Goal: Task Accomplishment & Management: Manage account settings

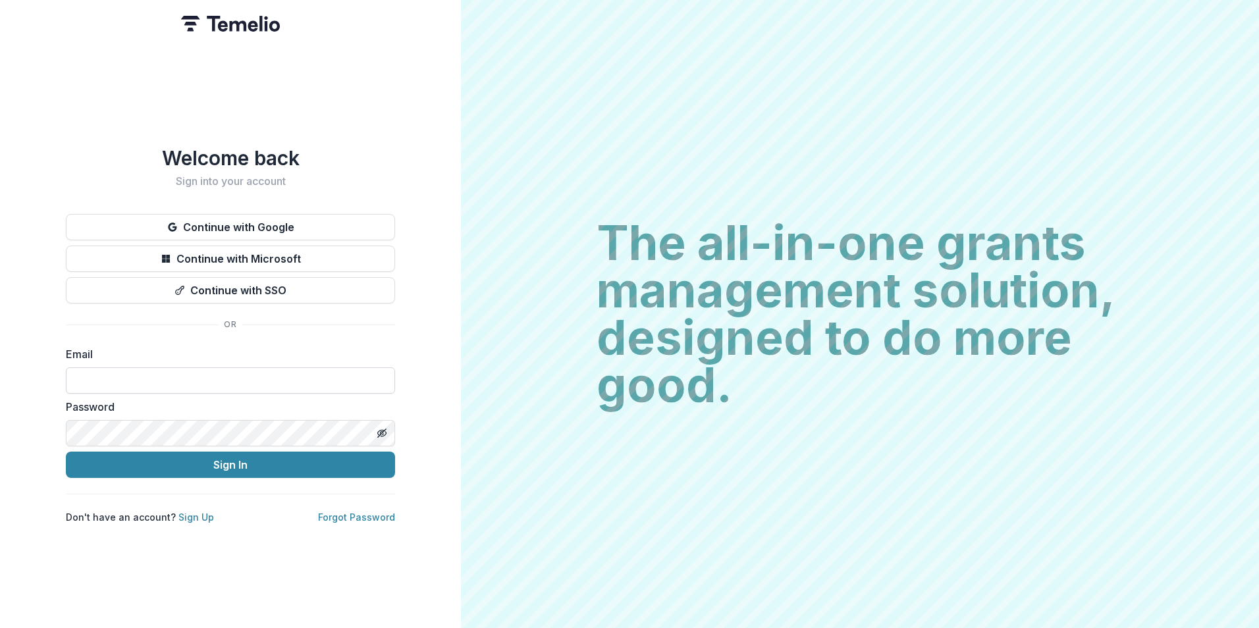
click at [253, 374] on input at bounding box center [230, 380] width 329 height 26
type input "**********"
click at [66, 452] on button "Sign In" at bounding box center [230, 465] width 329 height 26
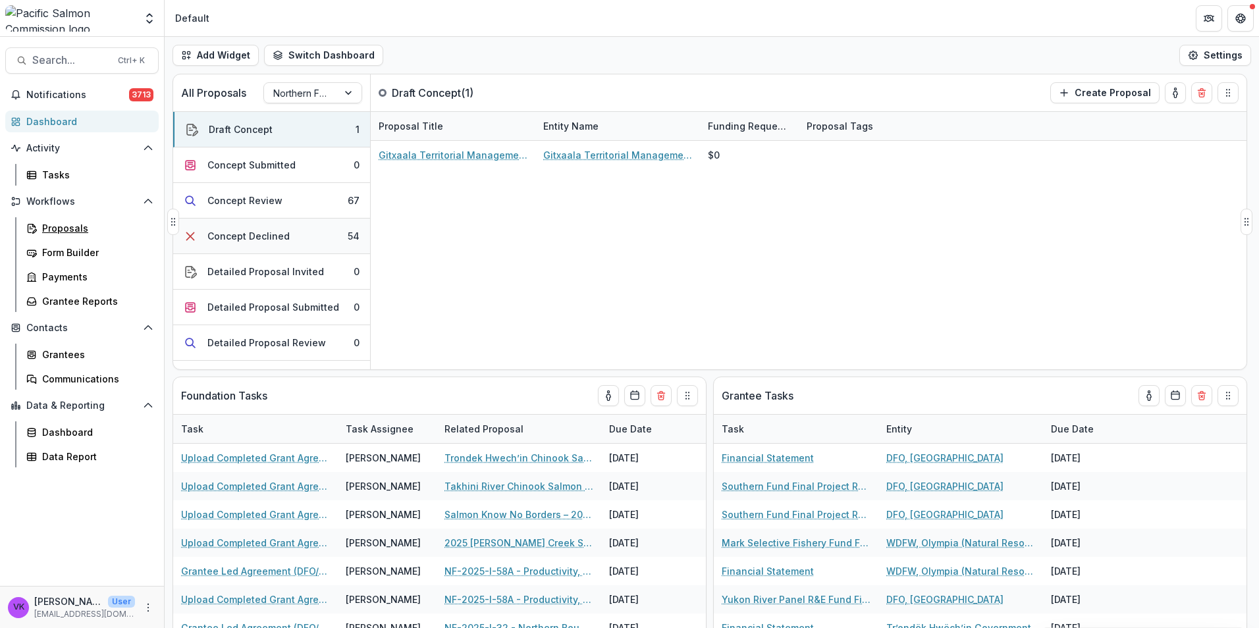
drag, startPoint x: 67, startPoint y: 229, endPoint x: 190, endPoint y: 236, distance: 124.1
click at [67, 229] on div "Proposals" at bounding box center [95, 228] width 106 height 14
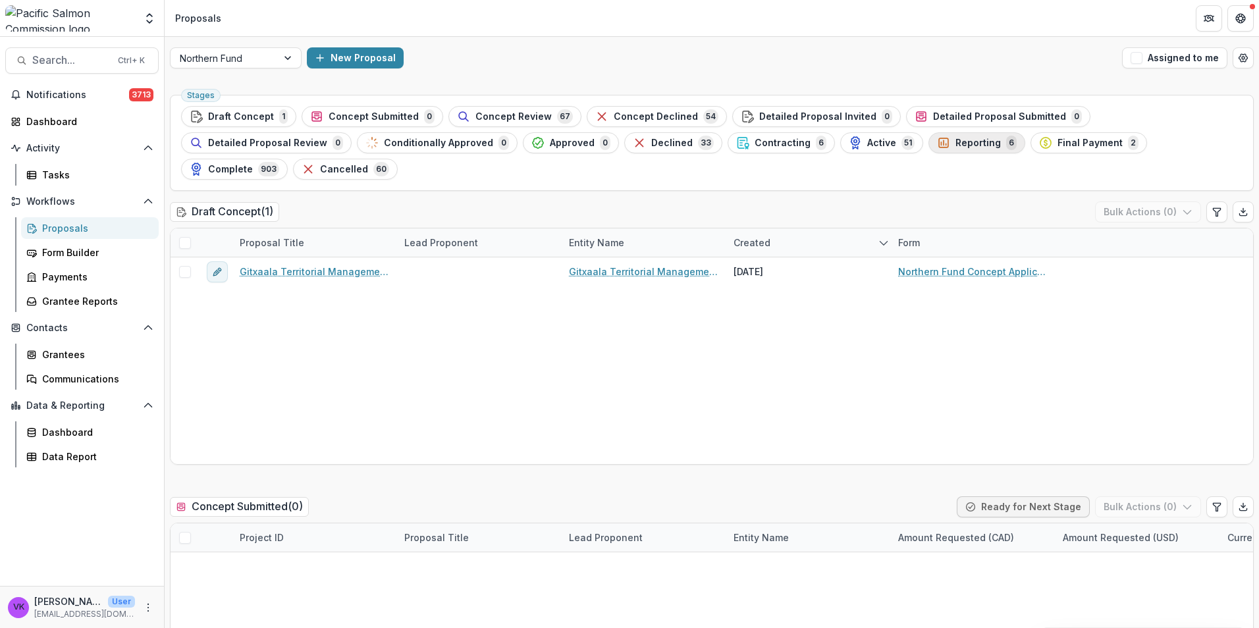
click at [956, 143] on span "Reporting" at bounding box center [978, 143] width 45 height 11
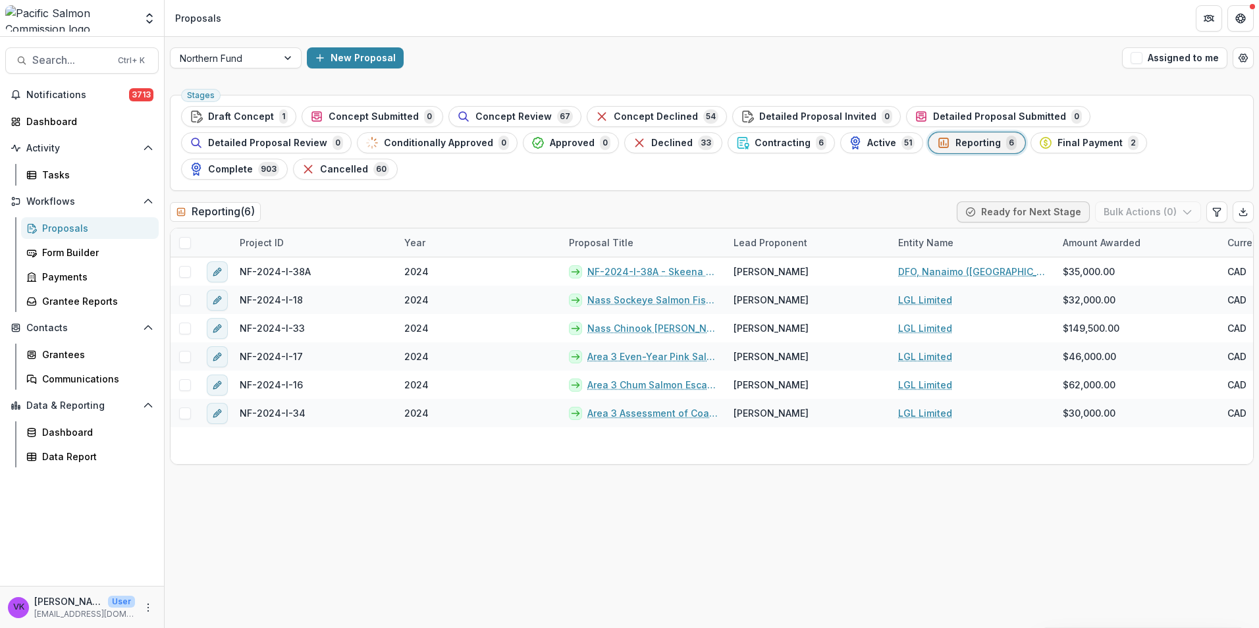
click at [993, 566] on div "Stages Draft Concept 1 Concept Submitted 0 Concept Review 67 Concept Declined 5…" at bounding box center [712, 359] width 1095 height 539
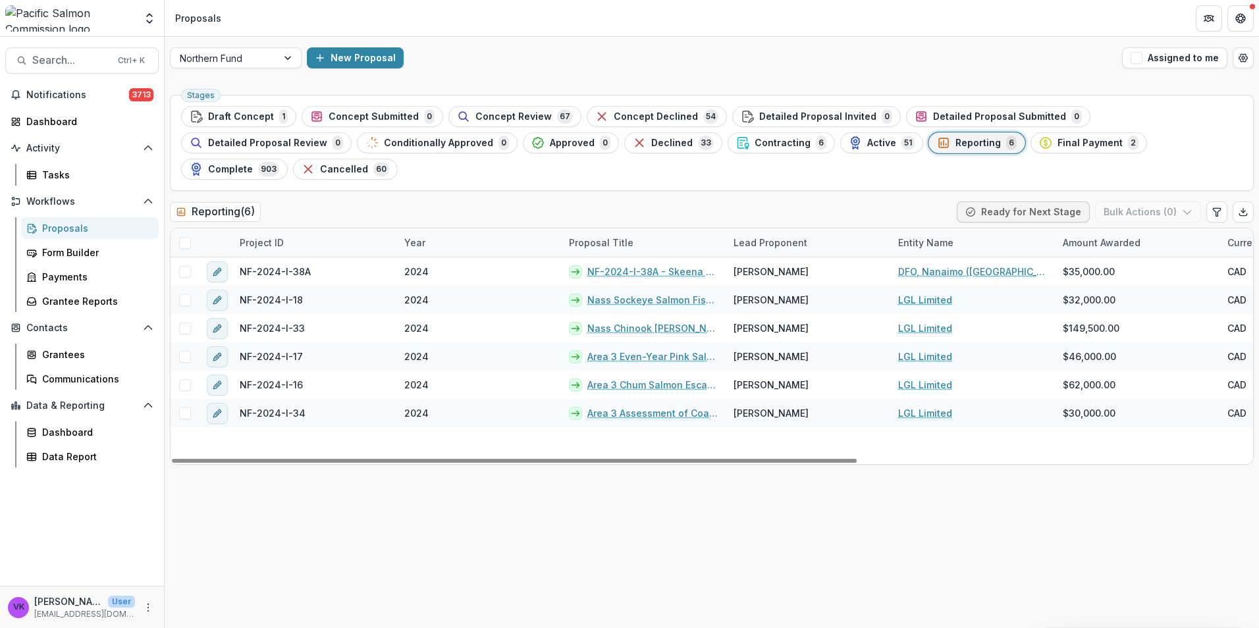
drag, startPoint x: 1078, startPoint y: 512, endPoint x: 1210, endPoint y: 545, distance: 136.4
click at [1078, 512] on div "Stages Draft Concept 1 Concept Submitted 0 Concept Review 67 Concept Declined 5…" at bounding box center [712, 359] width 1095 height 539
click at [73, 356] on div "Grantees" at bounding box center [95, 355] width 106 height 14
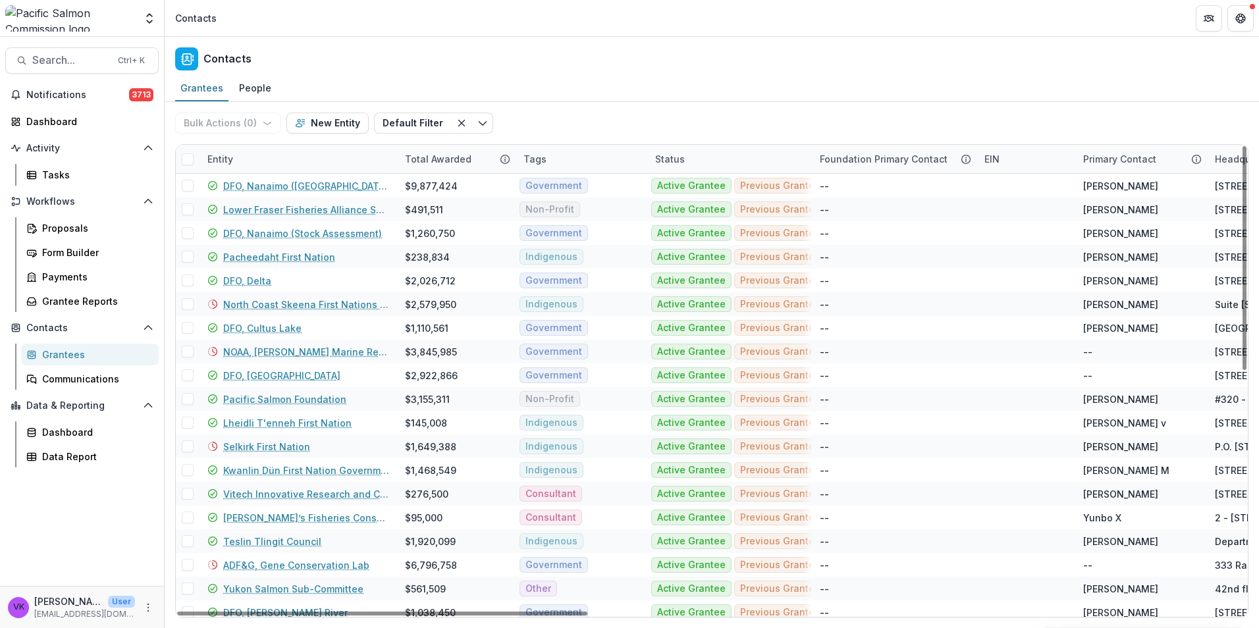
click at [314, 158] on div "Entity" at bounding box center [299, 159] width 198 height 28
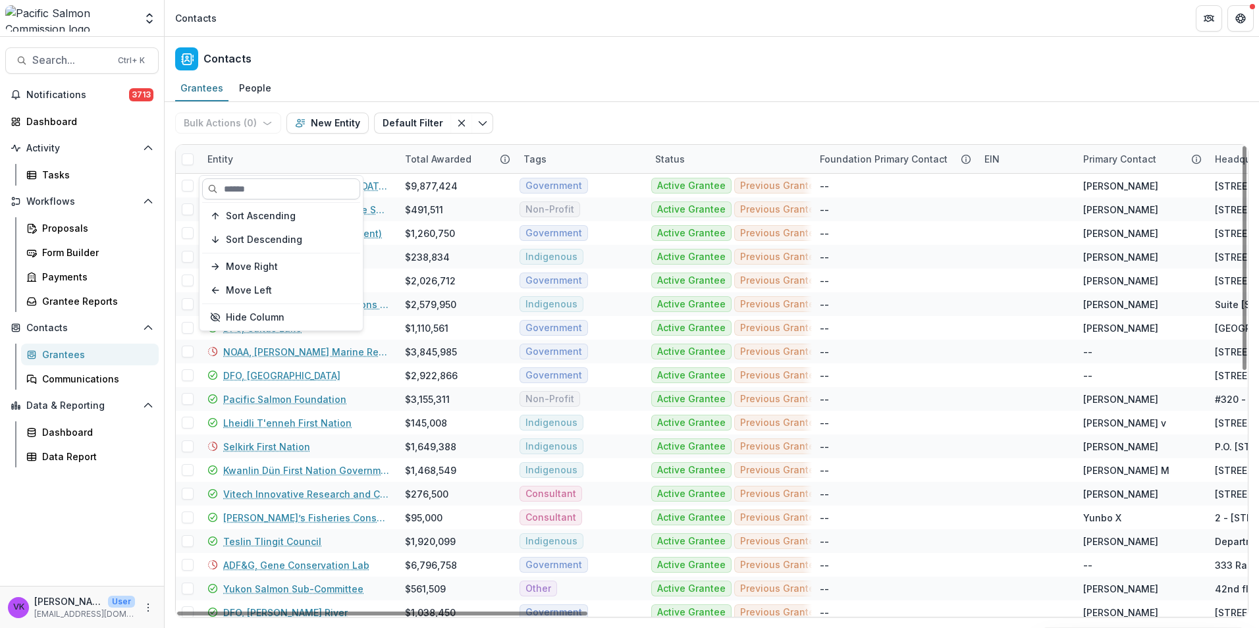
click at [296, 197] on input at bounding box center [281, 188] width 158 height 21
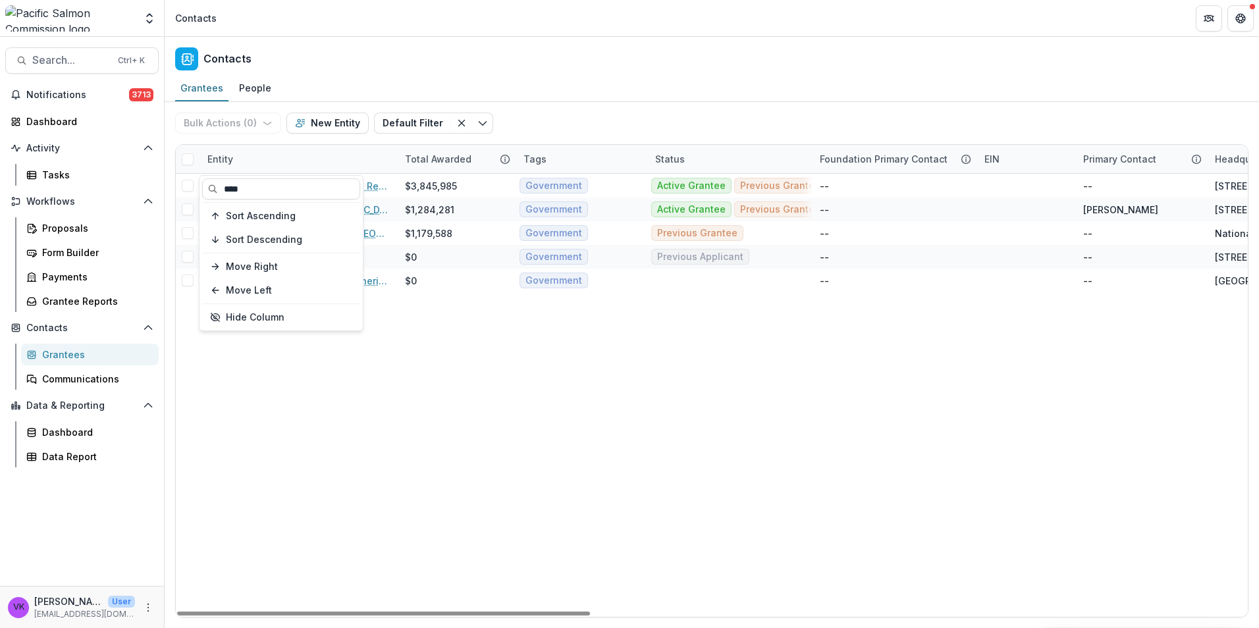
type input "****"
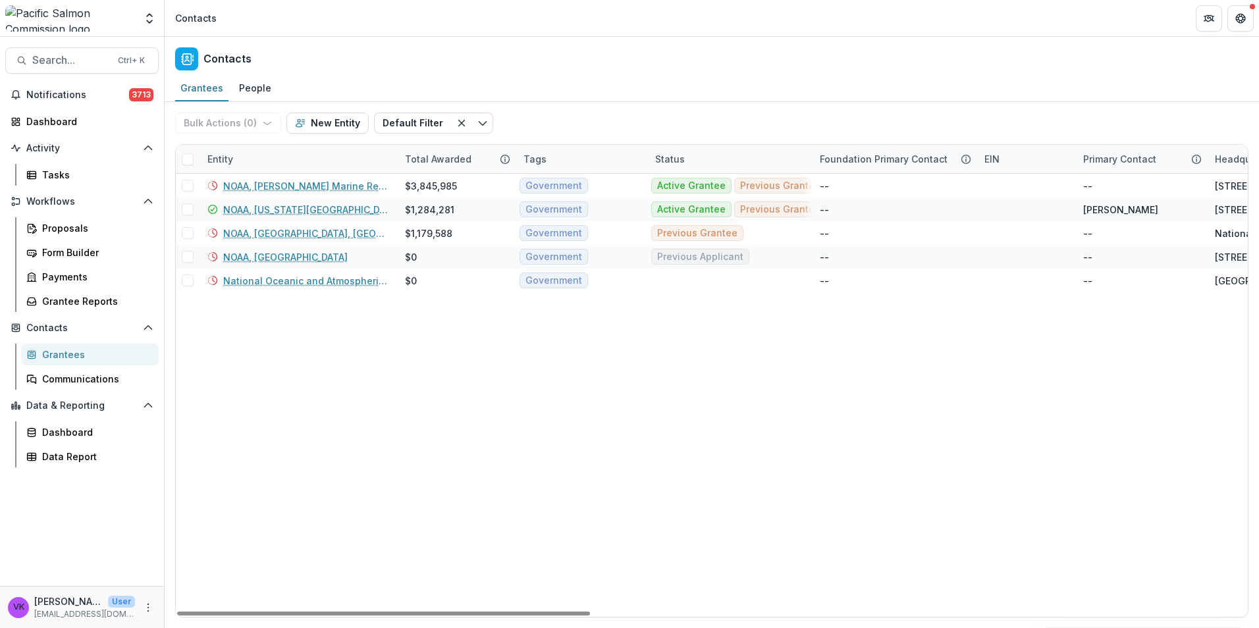
click at [604, 113] on div "Bulk Actions ( 0 ) Send Email Create Proposals Create Tasks New Entity Default …" at bounding box center [711, 123] width 1073 height 42
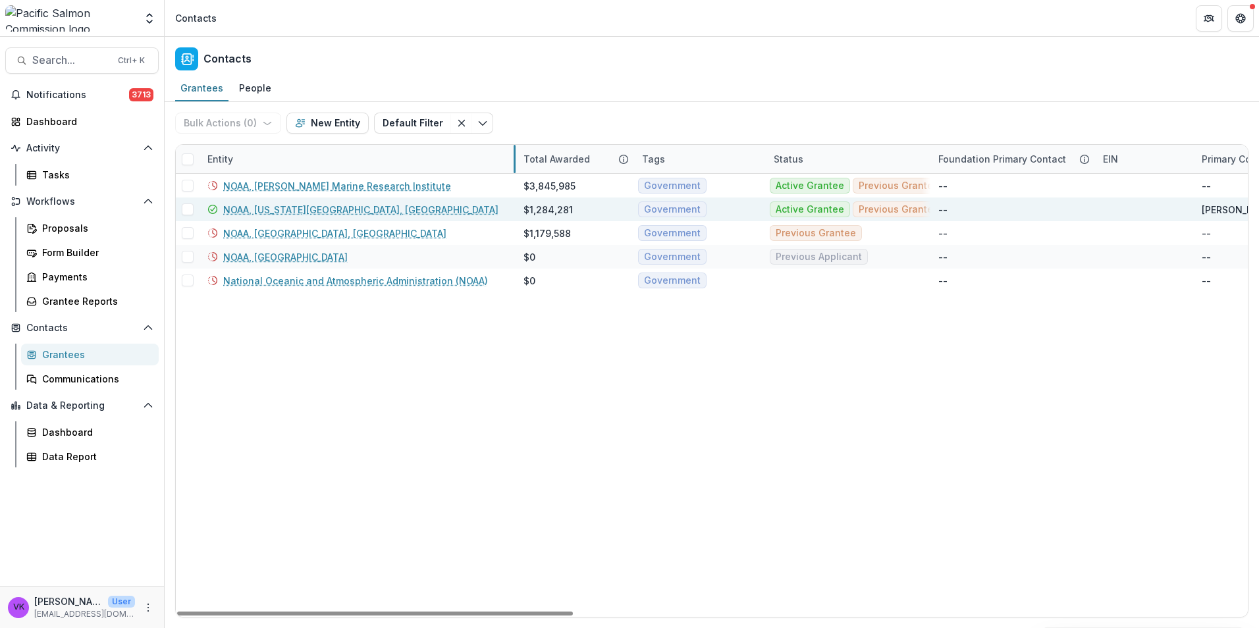
drag, startPoint x: 396, startPoint y: 159, endPoint x: 515, endPoint y: 208, distance: 128.2
drag, startPoint x: 414, startPoint y: 211, endPoint x: 422, endPoint y: 209, distance: 8.3
click at [416, 209] on link "NOAA, [US_STATE][GEOGRAPHIC_DATA], [GEOGRAPHIC_DATA]" at bounding box center [360, 210] width 275 height 14
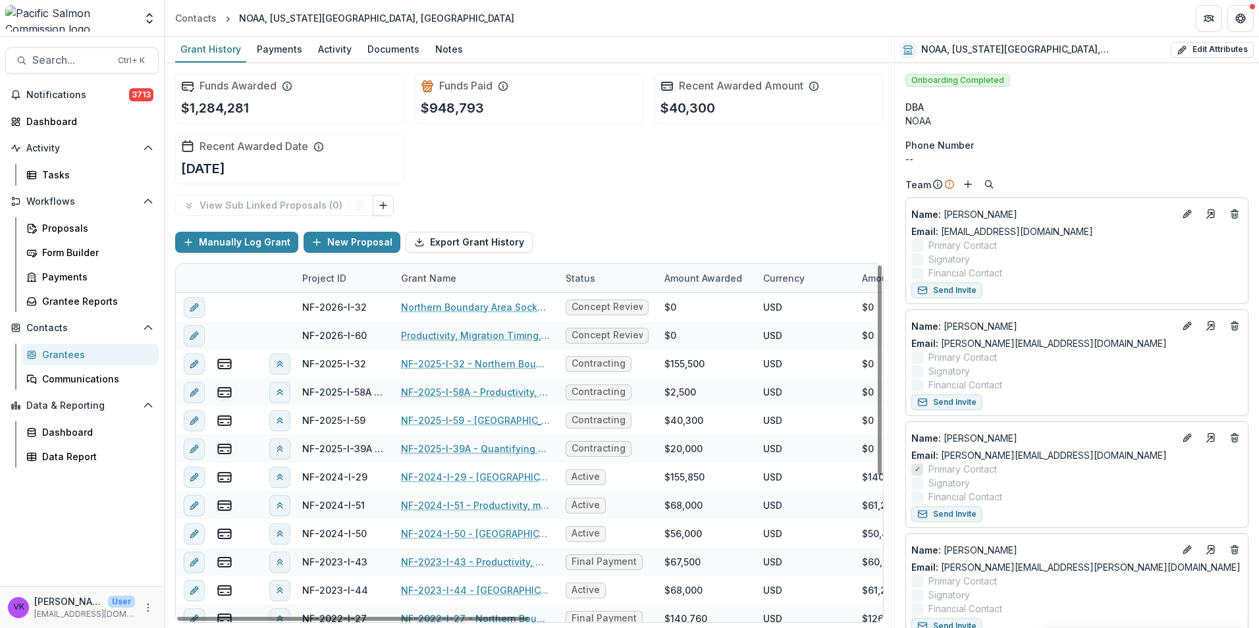
drag, startPoint x: 433, startPoint y: 45, endPoint x: 482, endPoint y: 77, distance: 58.6
click at [433, 45] on div "Notes" at bounding box center [449, 49] width 38 height 19
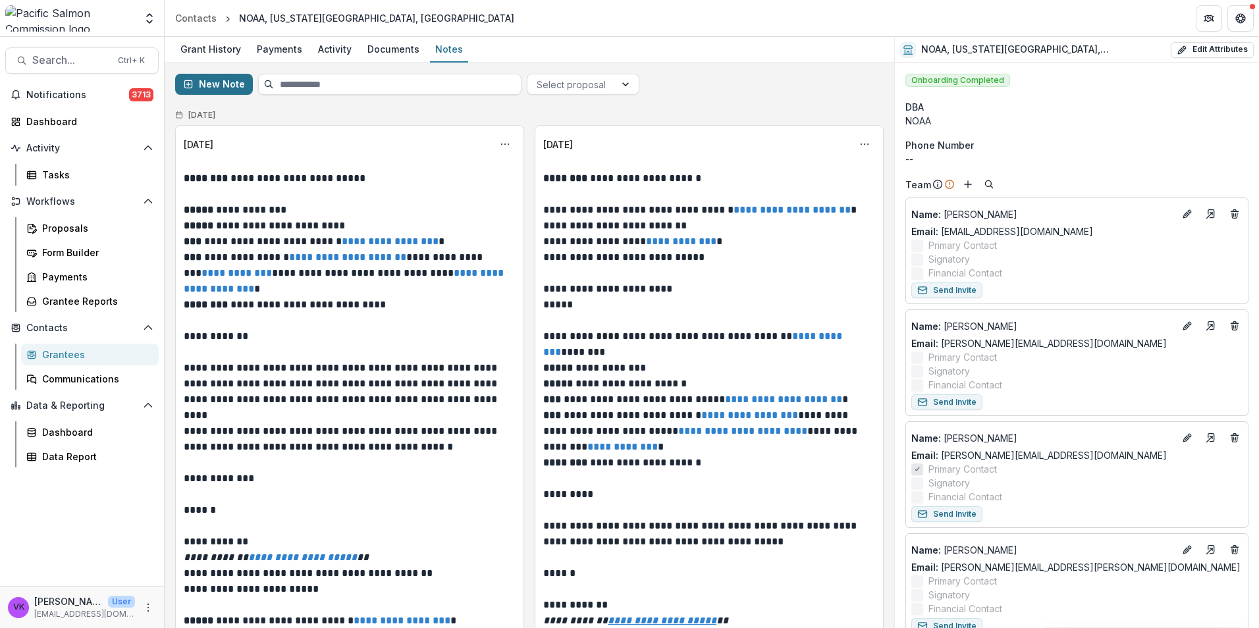
click at [217, 78] on button "New Note" at bounding box center [214, 84] width 78 height 21
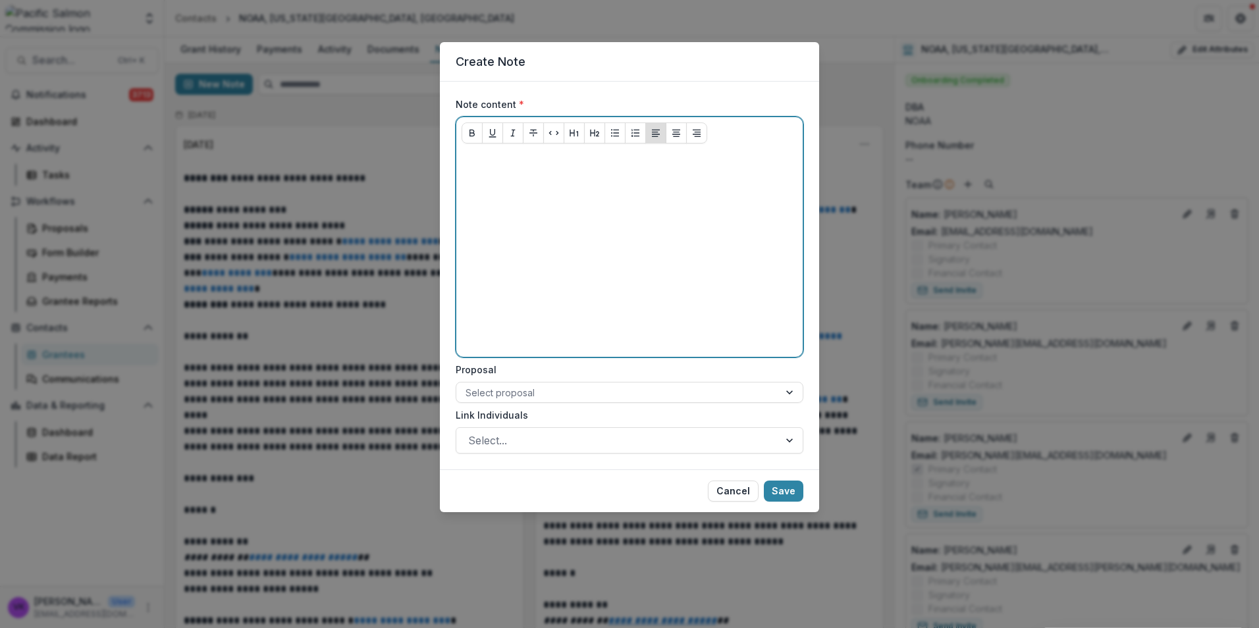
click at [513, 182] on div at bounding box center [630, 253] width 336 height 198
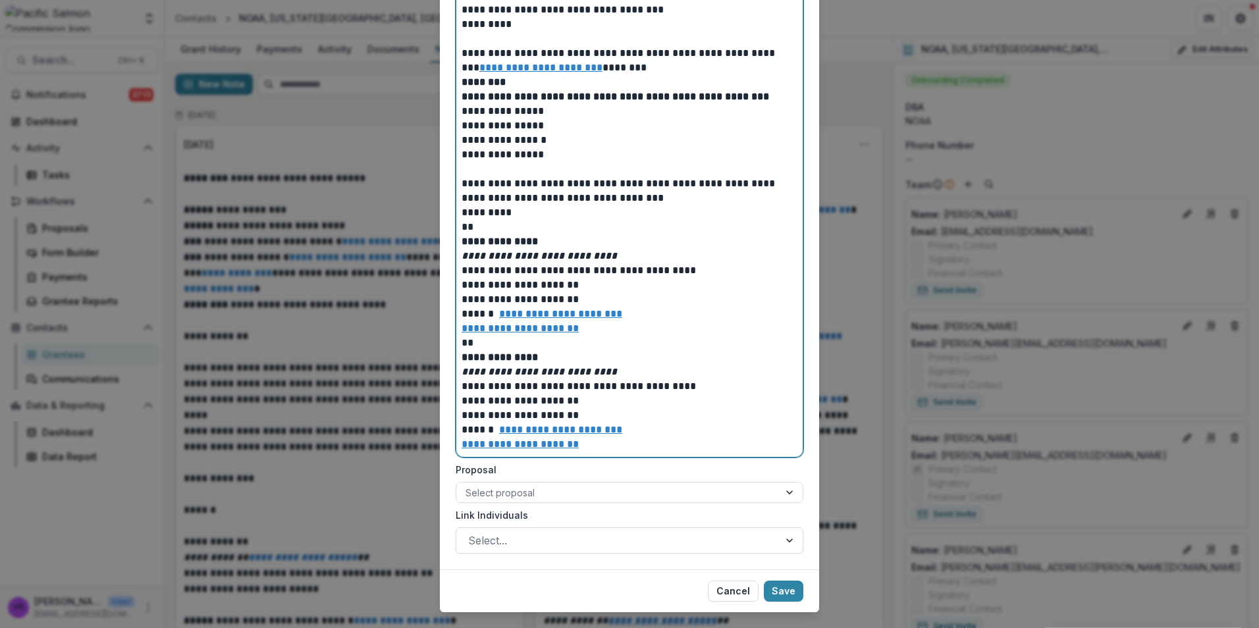
scroll to position [453, 0]
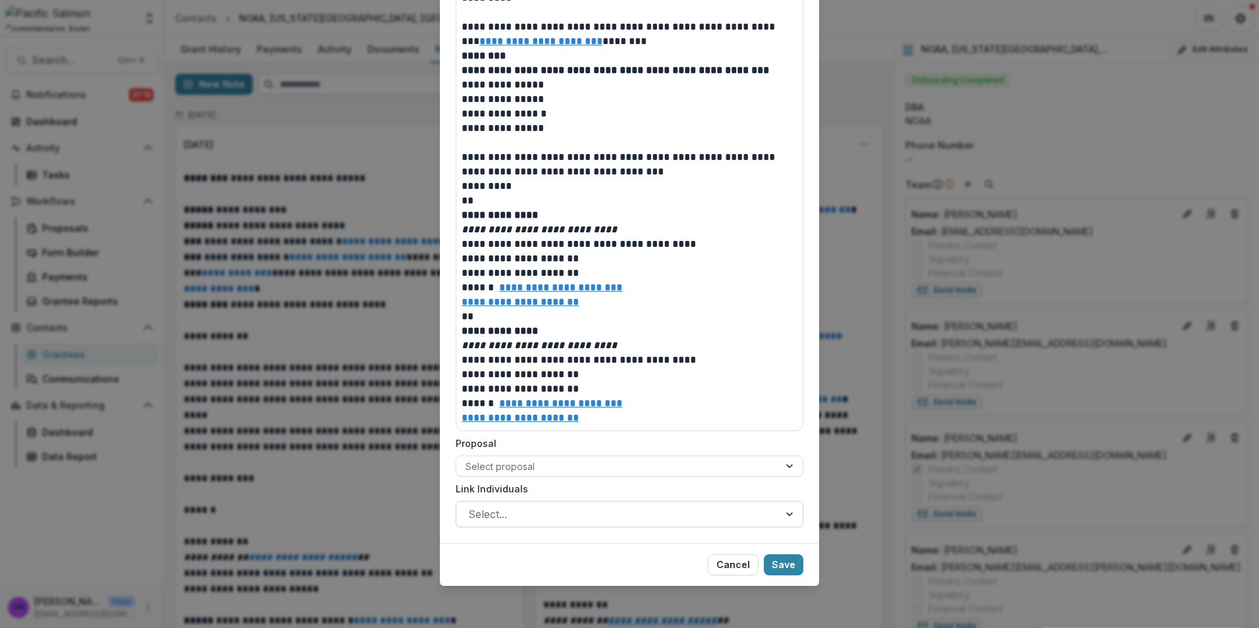
click at [780, 514] on div at bounding box center [791, 514] width 24 height 25
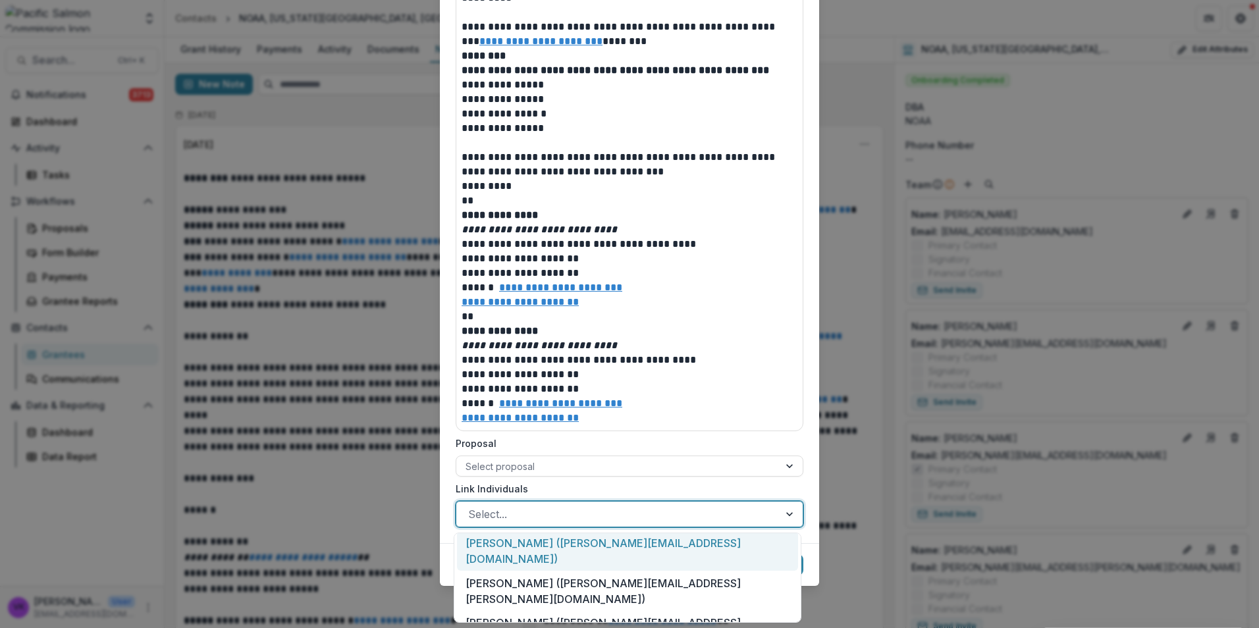
scroll to position [231, 0]
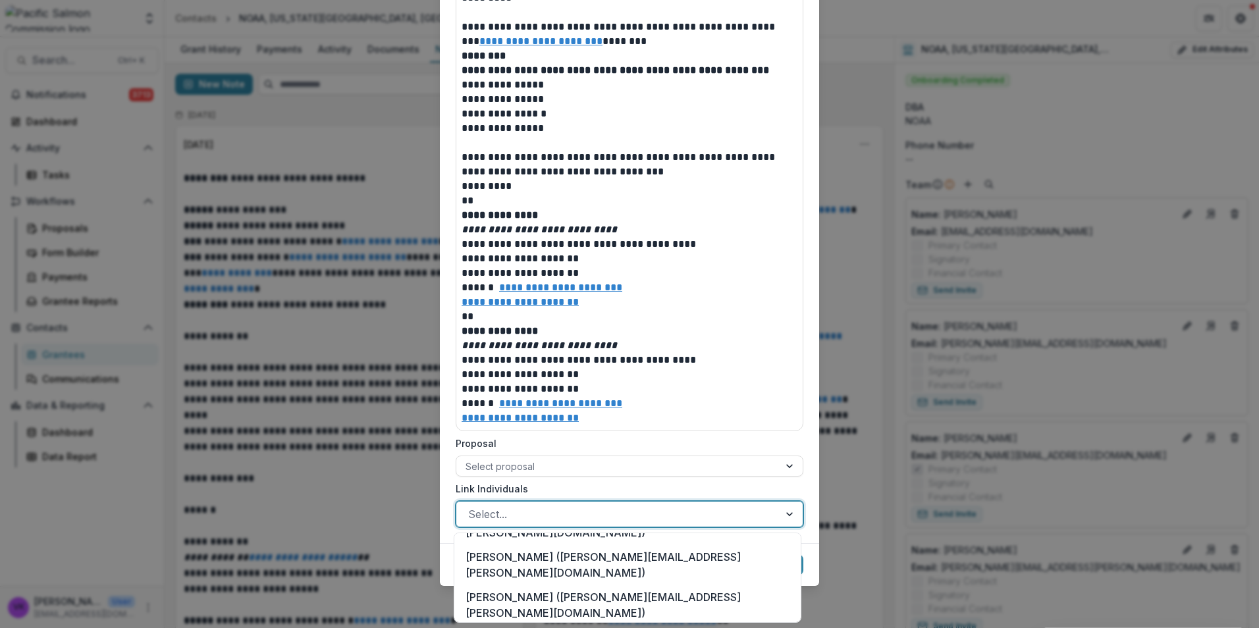
drag, startPoint x: 582, startPoint y: 585, endPoint x: 705, endPoint y: 625, distance: 129.3
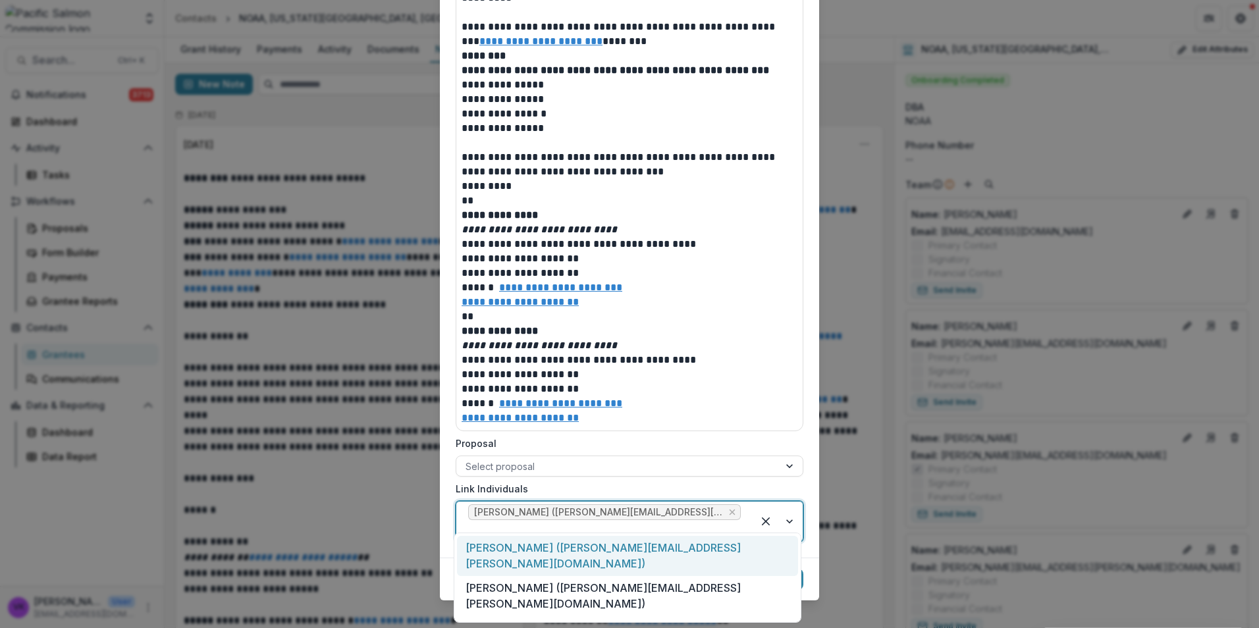
click at [787, 515] on div at bounding box center [778, 522] width 50 height 40
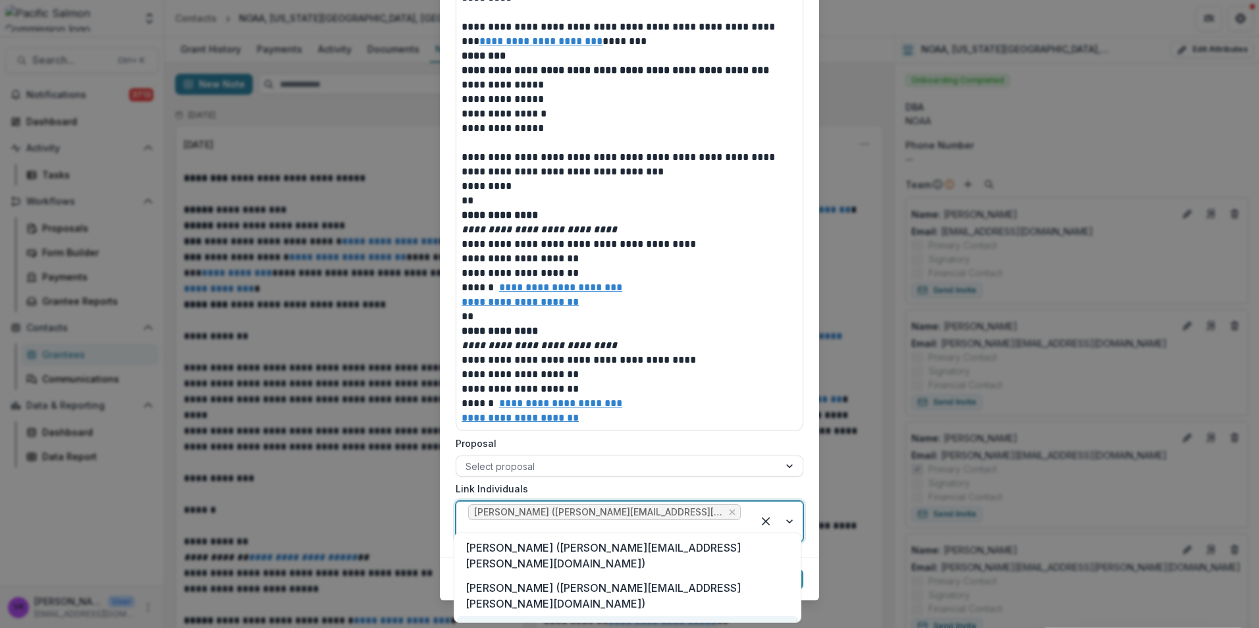
click at [659, 616] on div "[PERSON_NAME] ([PERSON_NAME][EMAIL_ADDRESS][PERSON_NAME][DOMAIN_NAME])" at bounding box center [627, 636] width 341 height 40
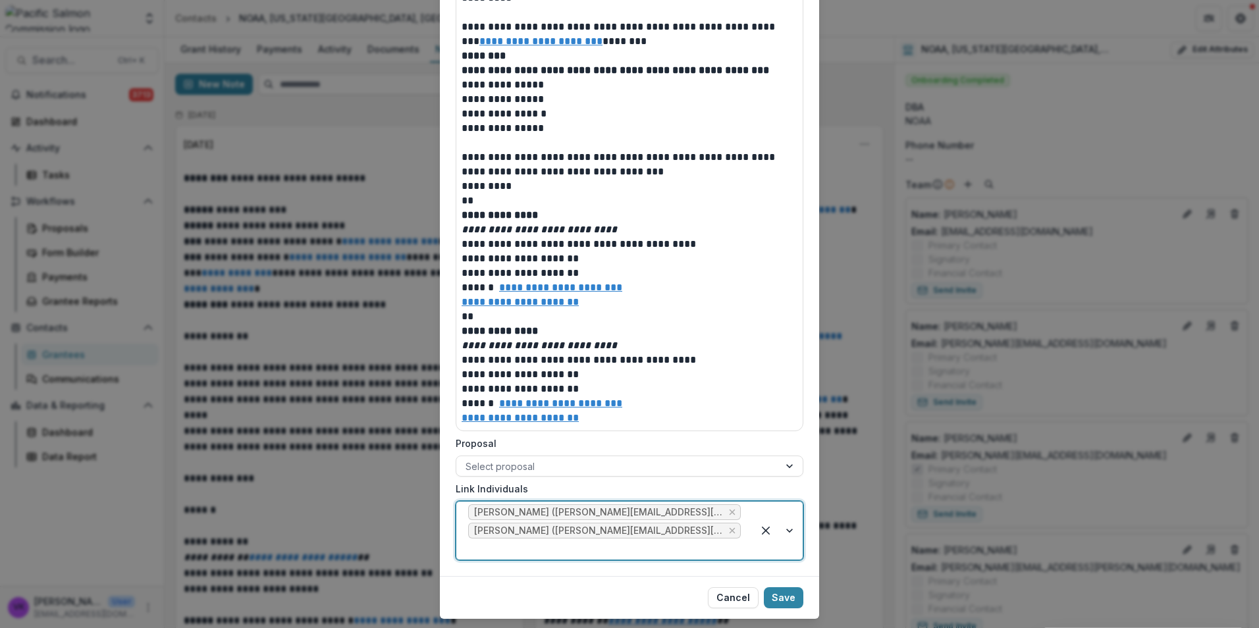
click at [790, 522] on div at bounding box center [778, 531] width 50 height 58
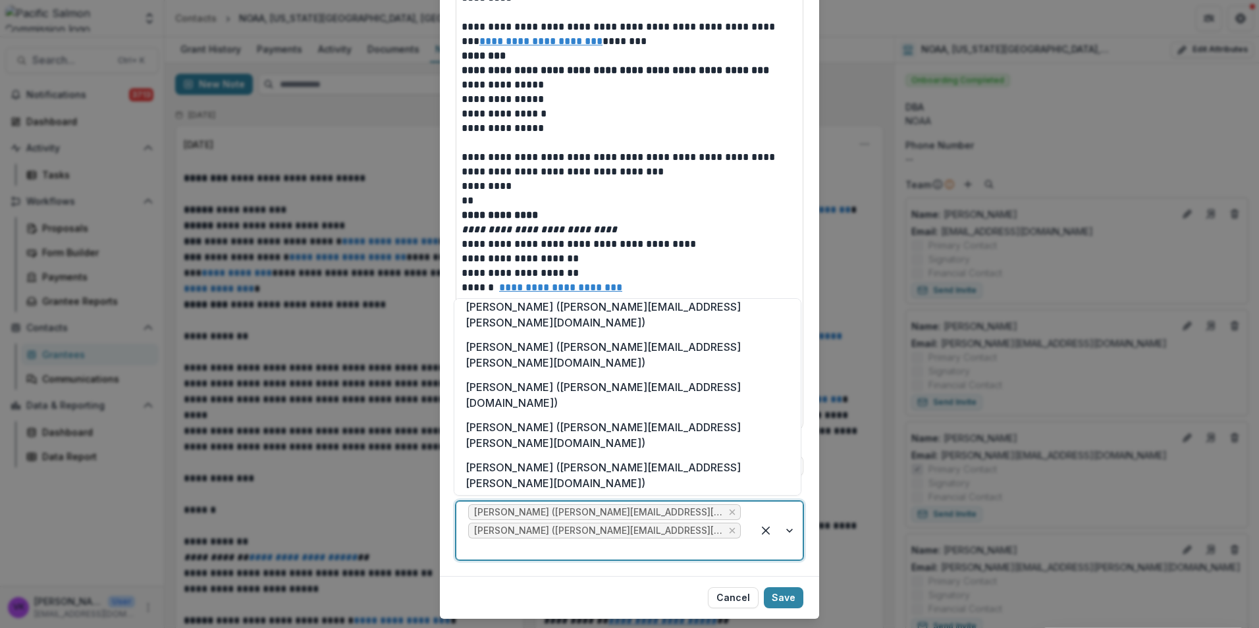
scroll to position [76, 0]
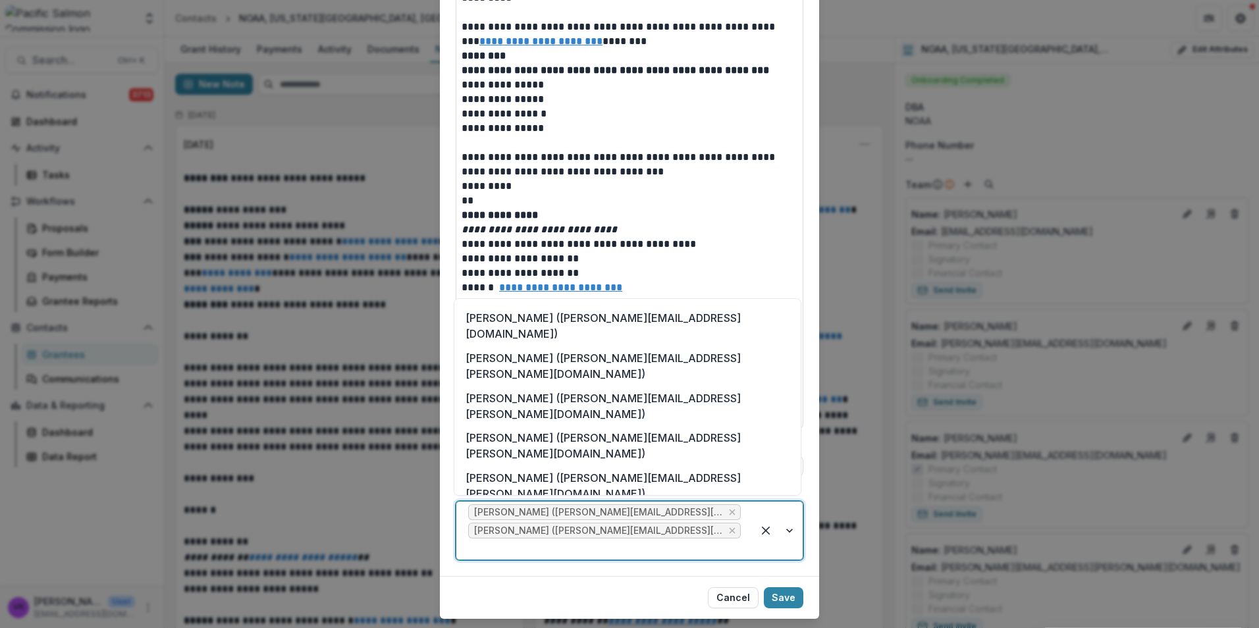
click at [601, 546] on div "[PERSON_NAME] ([PERSON_NAME][EMAIL_ADDRESS][DOMAIN_NAME])" at bounding box center [627, 566] width 341 height 40
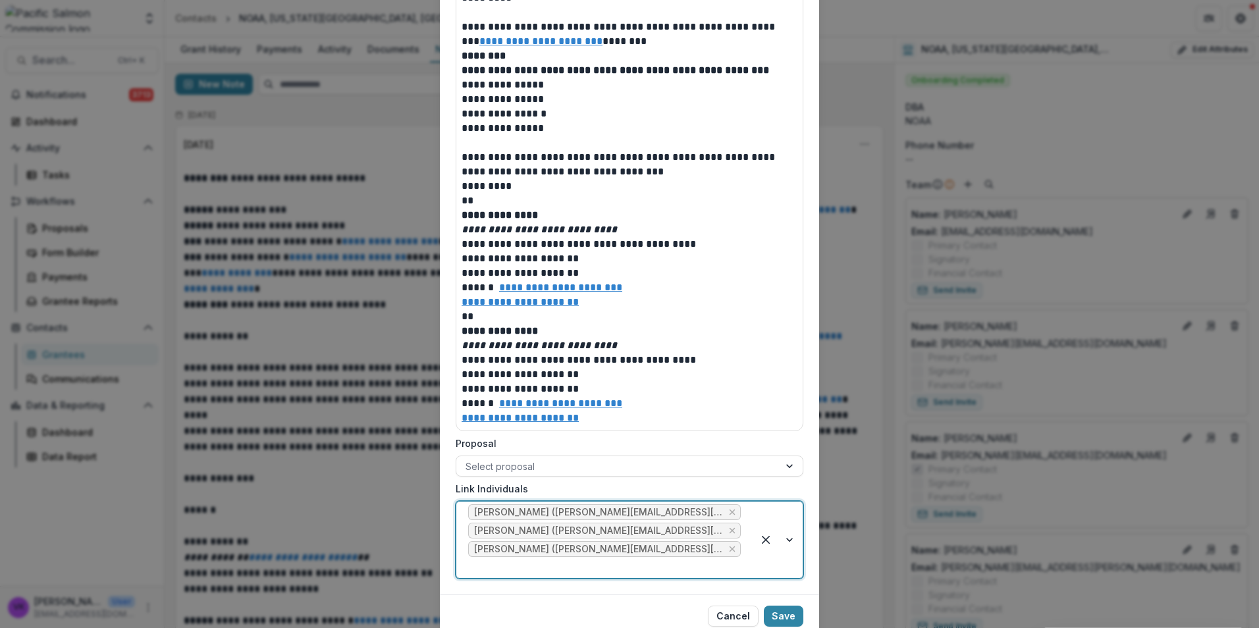
click at [788, 529] on div at bounding box center [778, 540] width 50 height 76
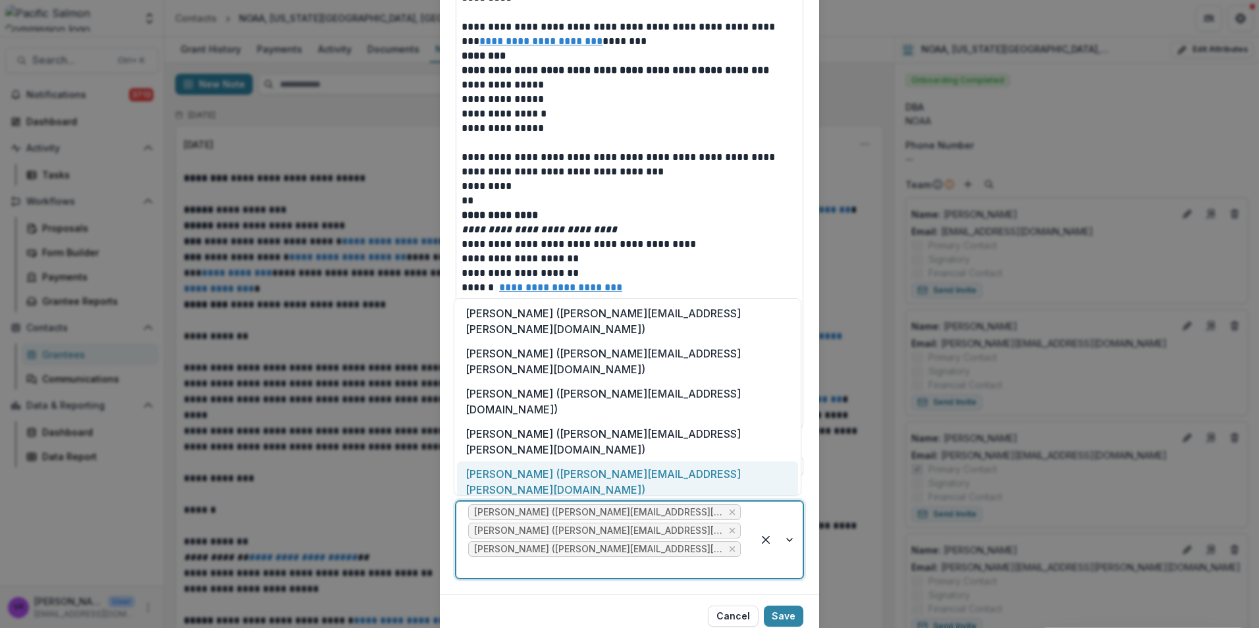
scroll to position [51, 0]
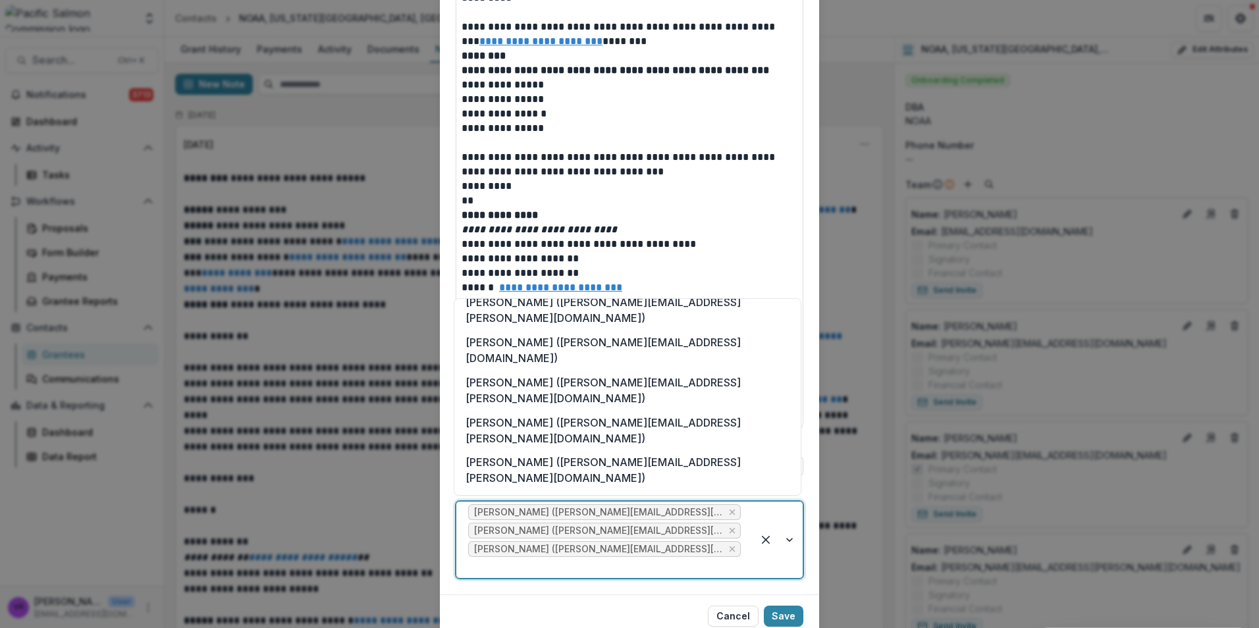
click at [653, 610] on div "[PERSON_NAME] ([PERSON_NAME][EMAIL_ADDRESS][PERSON_NAME][DOMAIN_NAME])" at bounding box center [627, 630] width 341 height 40
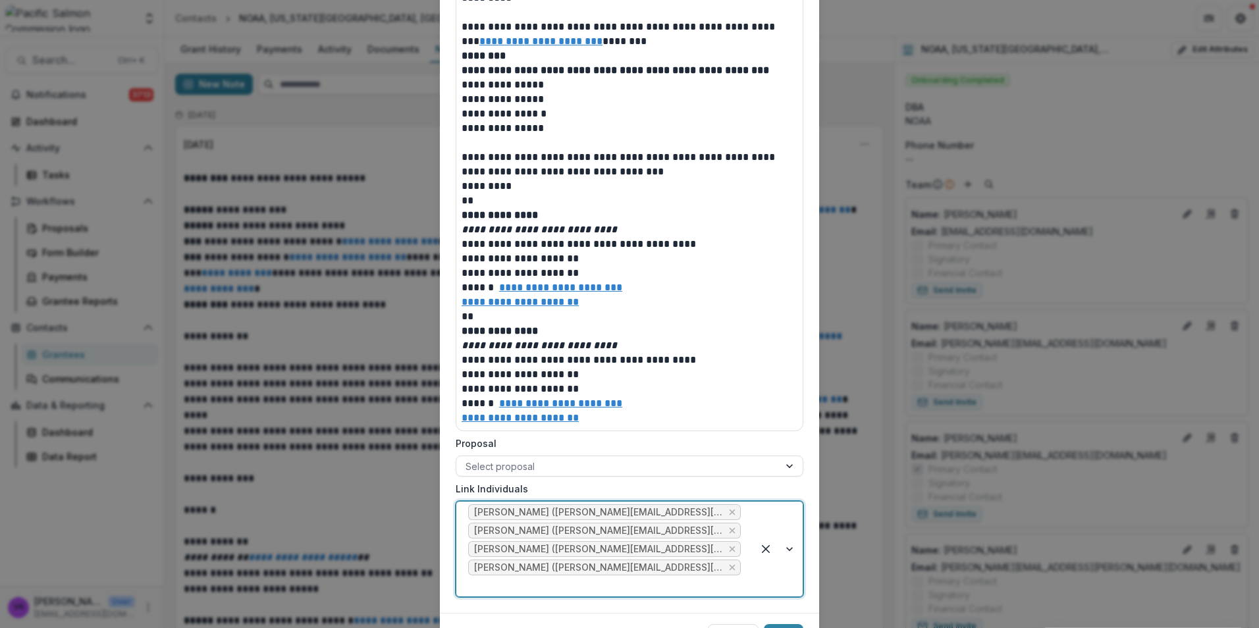
drag, startPoint x: 782, startPoint y: 618, endPoint x: 1066, endPoint y: 626, distance: 283.3
click at [783, 624] on button "Save" at bounding box center [784, 634] width 40 height 21
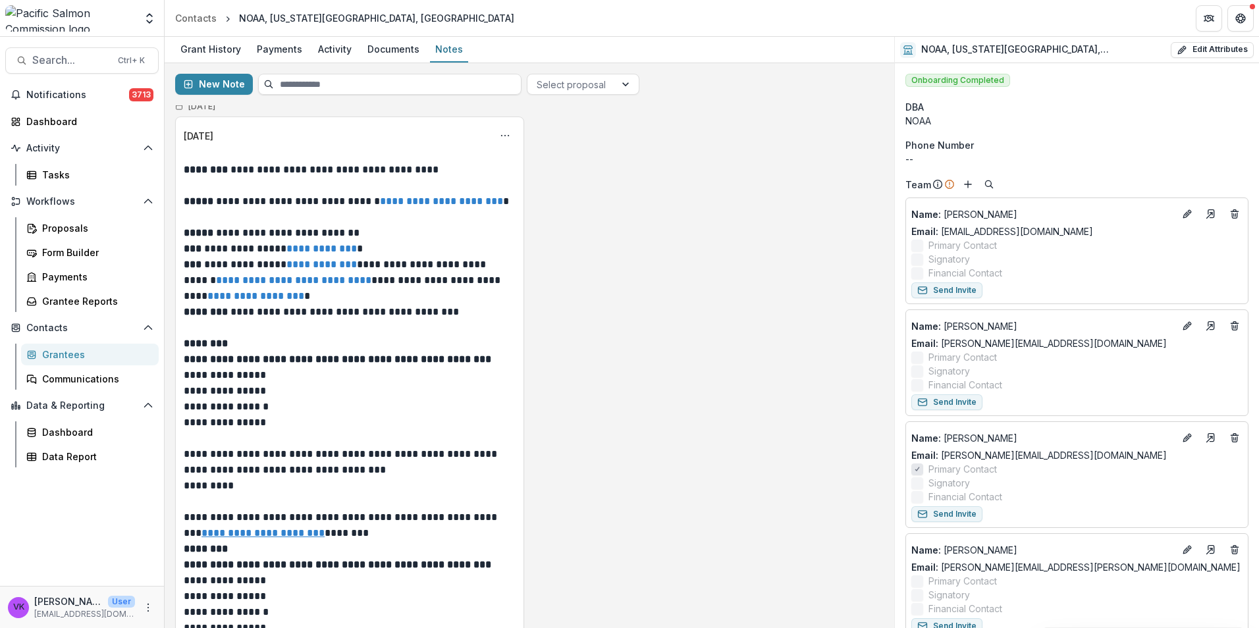
scroll to position [0, 0]
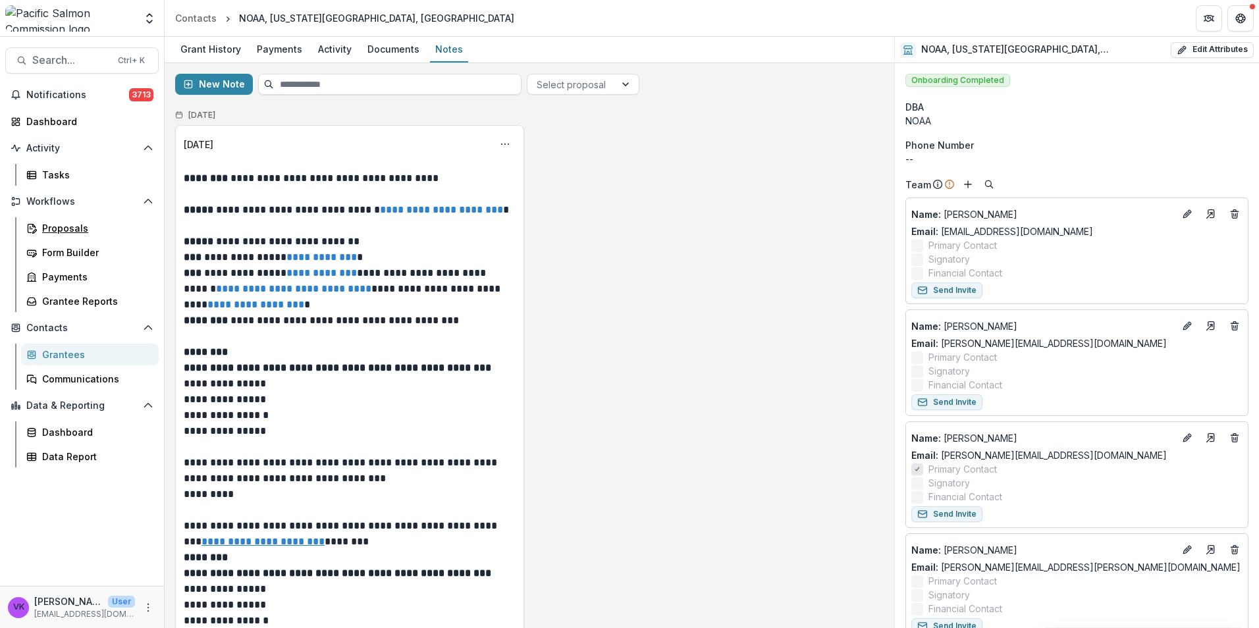
drag, startPoint x: 61, startPoint y: 229, endPoint x: 593, endPoint y: 371, distance: 551.6
click at [61, 229] on div "Proposals" at bounding box center [95, 228] width 106 height 14
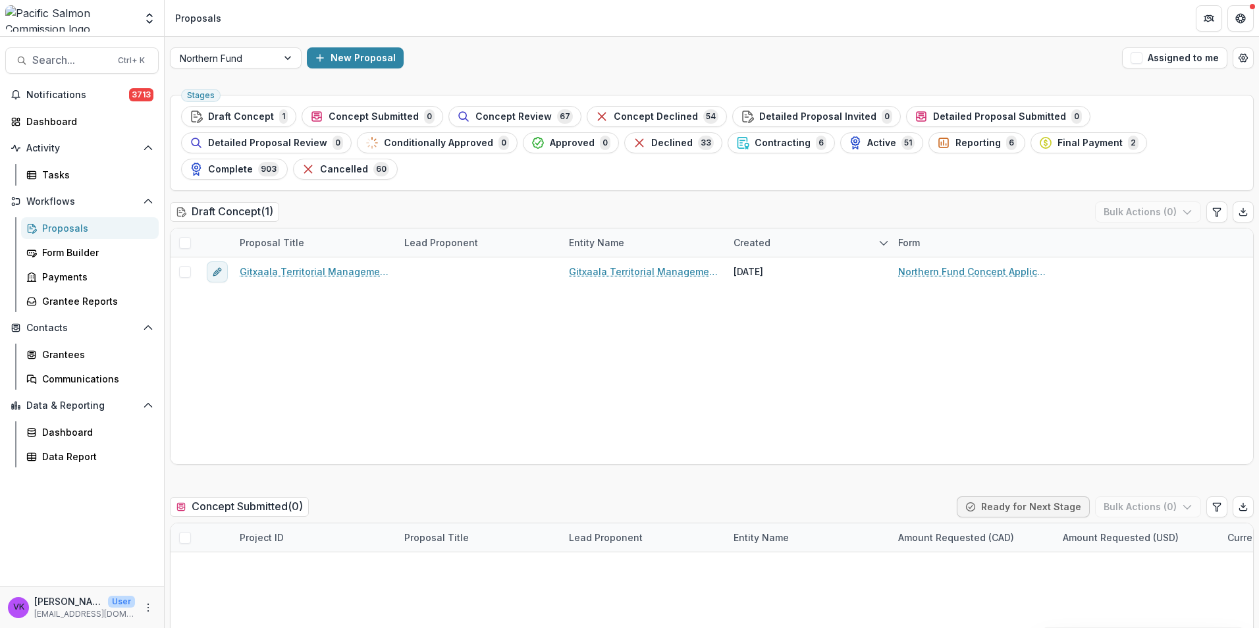
drag, startPoint x: 796, startPoint y: 141, endPoint x: 1219, endPoint y: 288, distance: 447.6
click at [956, 142] on span "Reporting" at bounding box center [978, 143] width 45 height 11
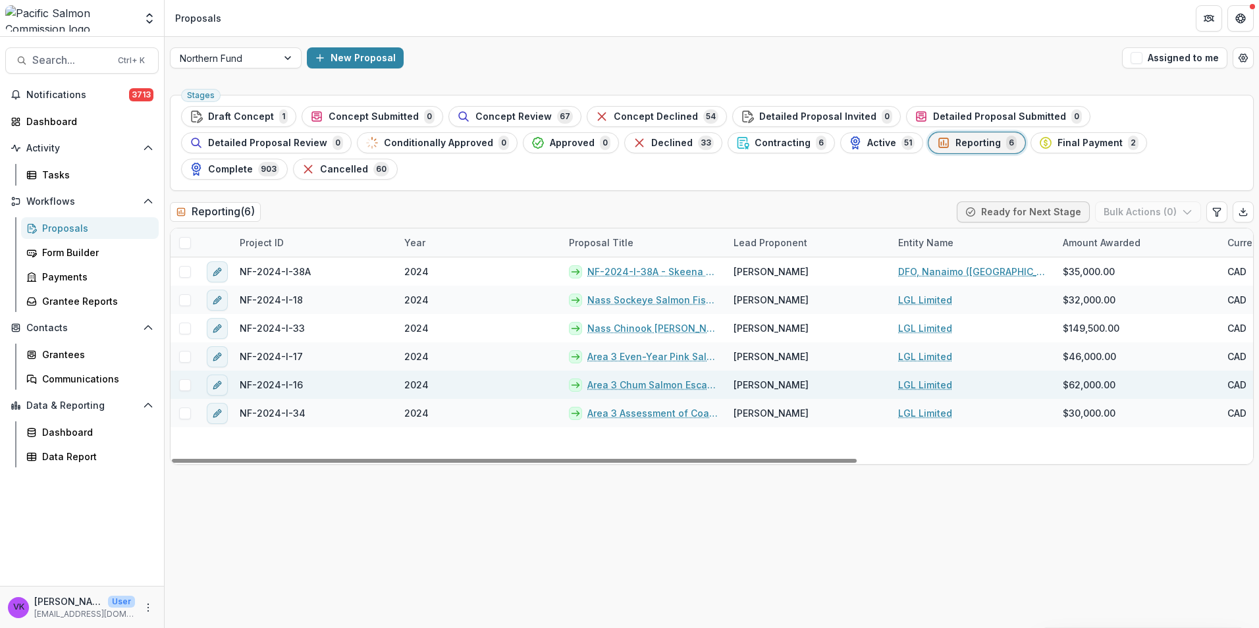
drag, startPoint x: 634, startPoint y: 358, endPoint x: 643, endPoint y: 358, distance: 9.2
click at [635, 378] on link "Area 3 Chum Salmon Escapement Surveys 2024" at bounding box center [652, 385] width 130 height 14
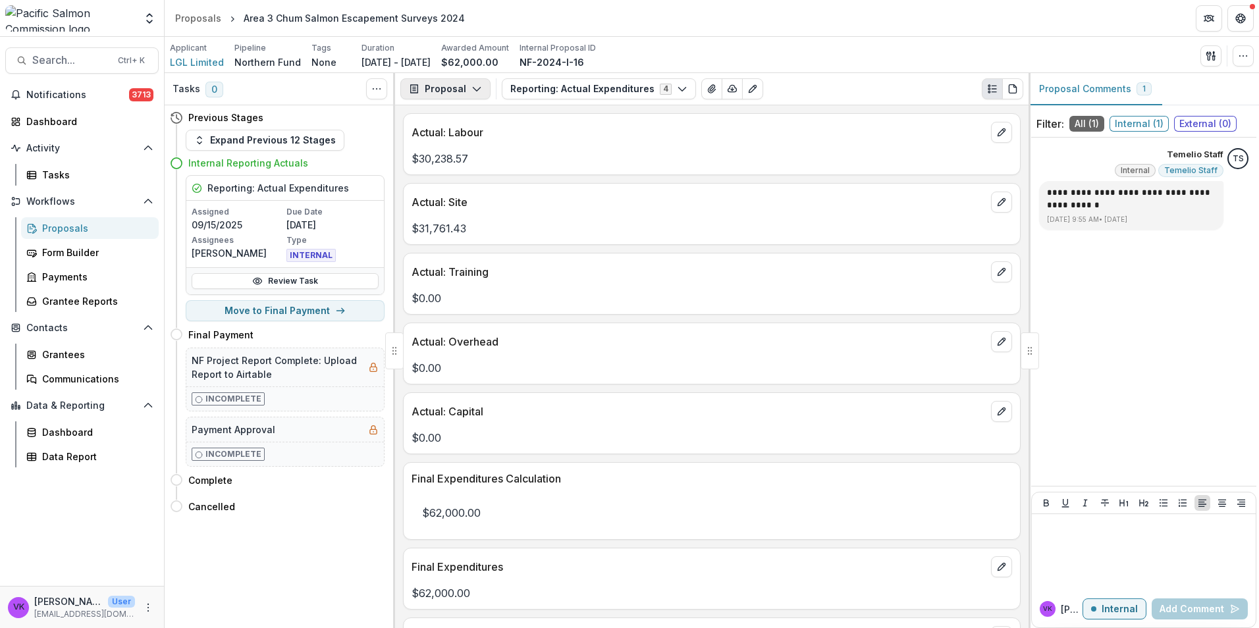
click at [473, 89] on polyline "button" at bounding box center [476, 90] width 7 height 4
click at [460, 158] on div "Reports" at bounding box center [487, 162] width 121 height 14
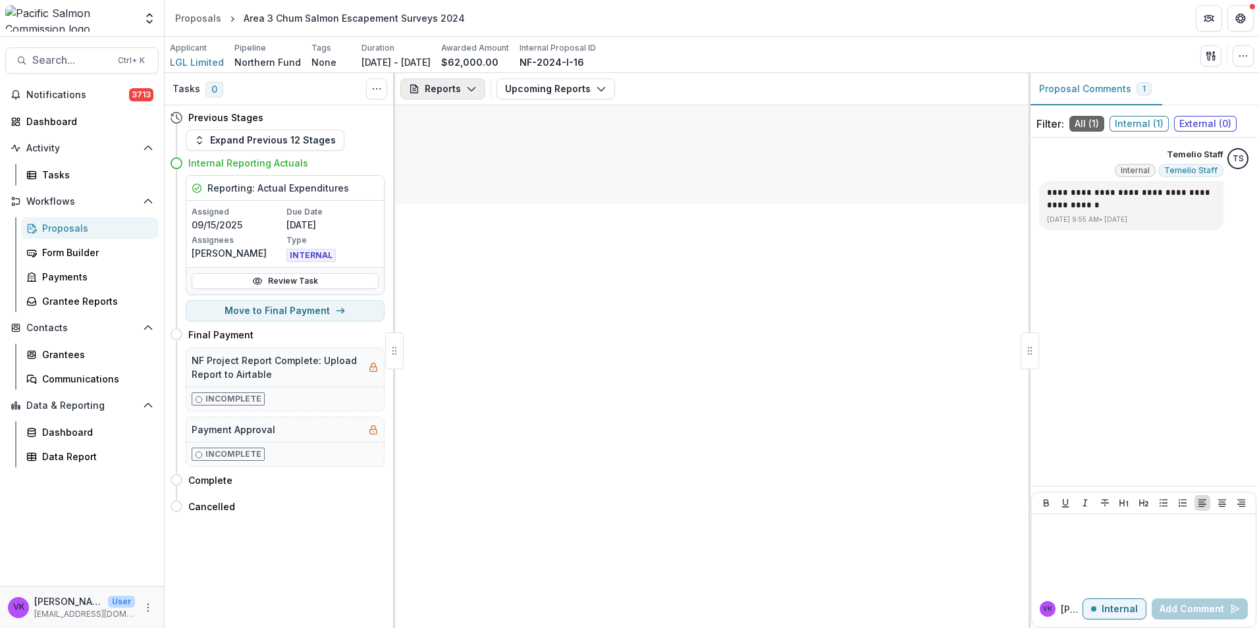
click at [471, 86] on icon "button" at bounding box center [471, 89] width 11 height 11
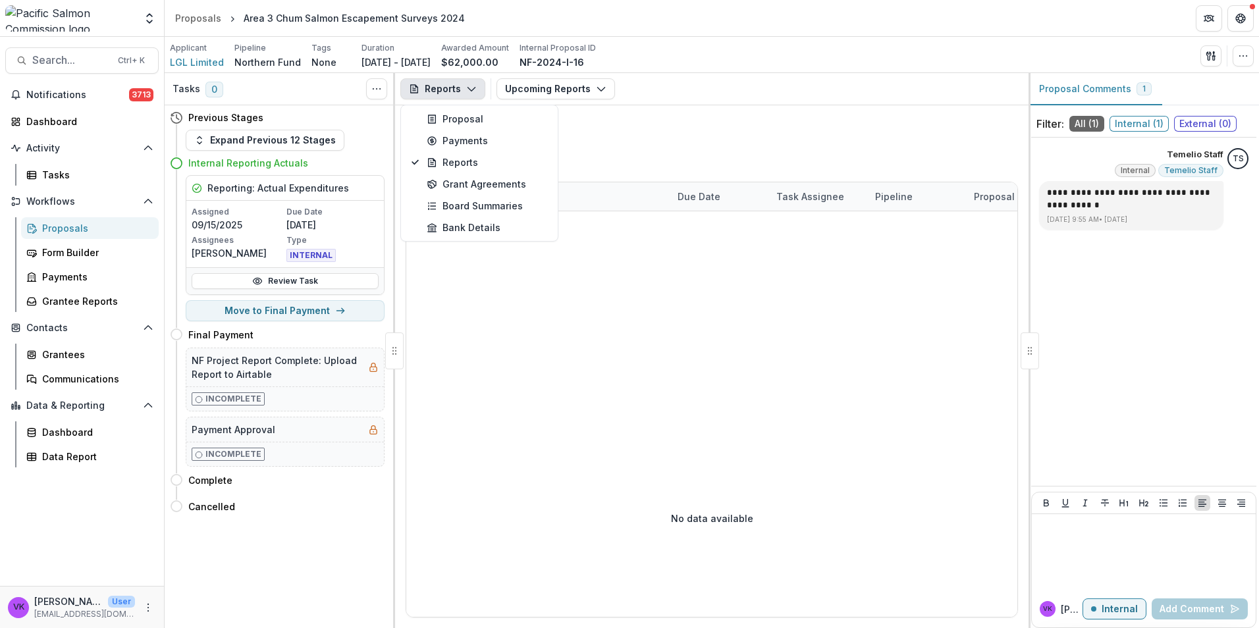
click at [470, 92] on icon "button" at bounding box center [471, 89] width 11 height 11
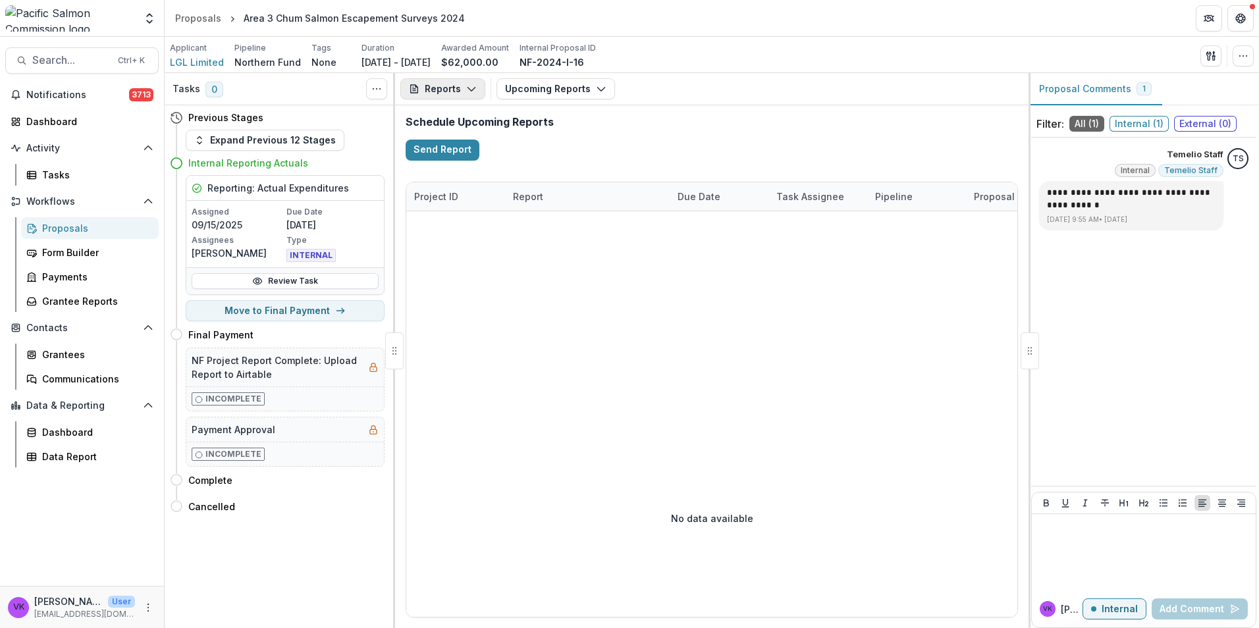
click at [472, 94] on icon "button" at bounding box center [471, 89] width 11 height 11
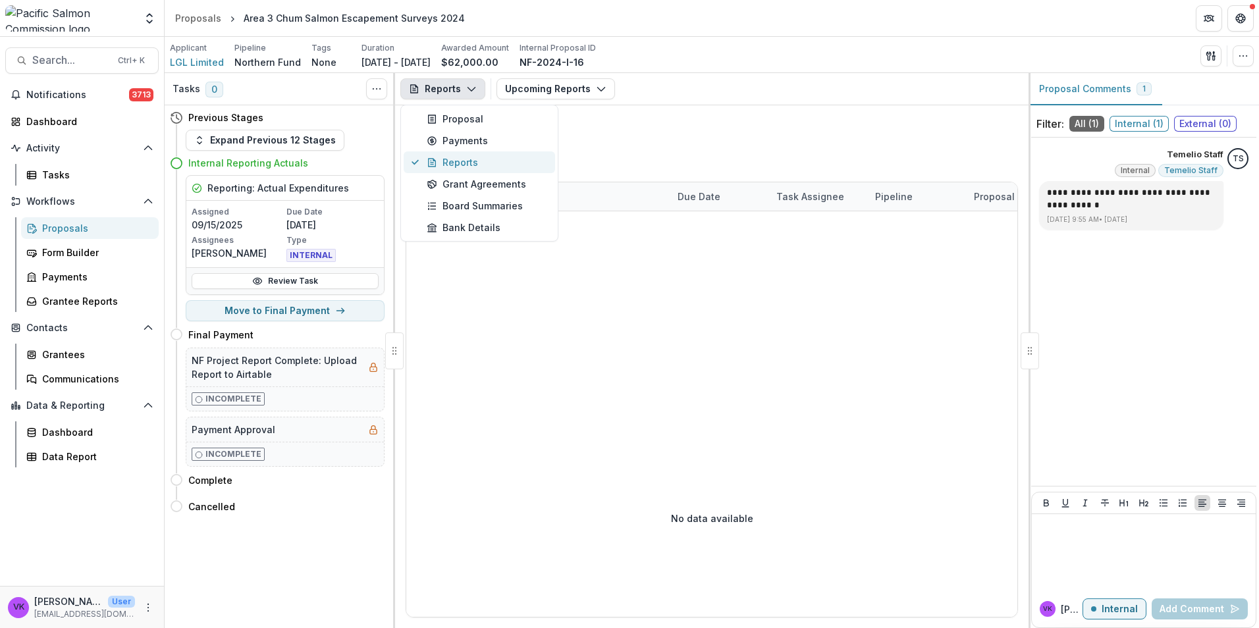
drag, startPoint x: 456, startPoint y: 159, endPoint x: 588, endPoint y: 171, distance: 132.2
click at [456, 158] on div "Reports" at bounding box center [487, 162] width 121 height 14
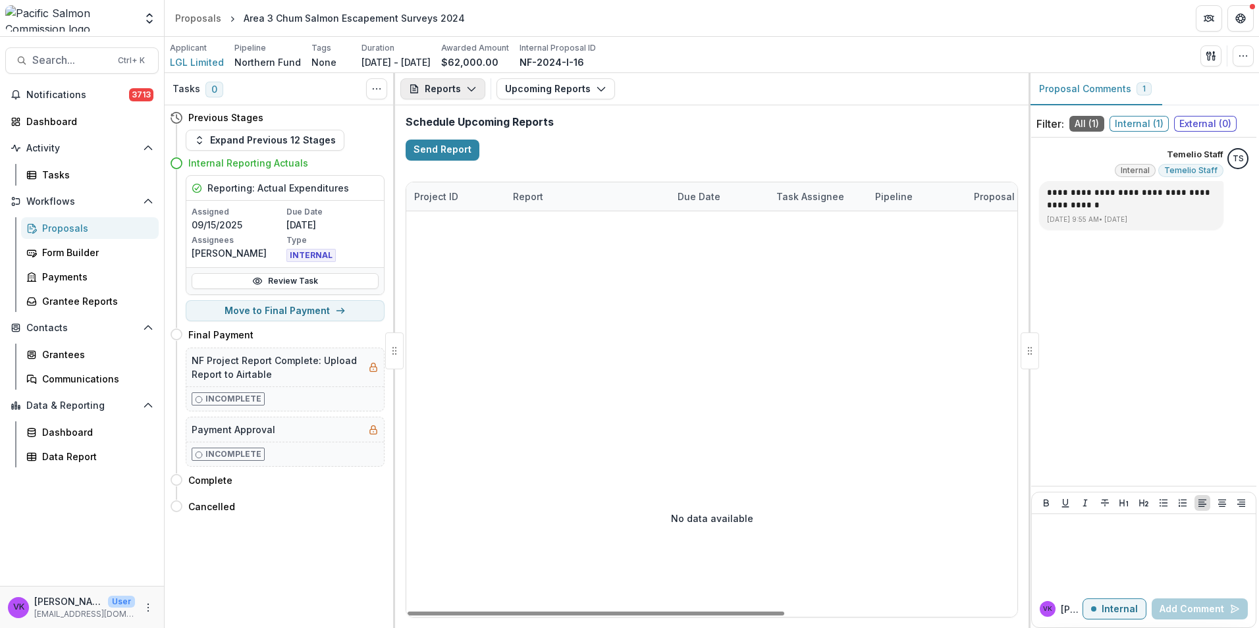
click at [476, 86] on button "Reports" at bounding box center [442, 88] width 85 height 21
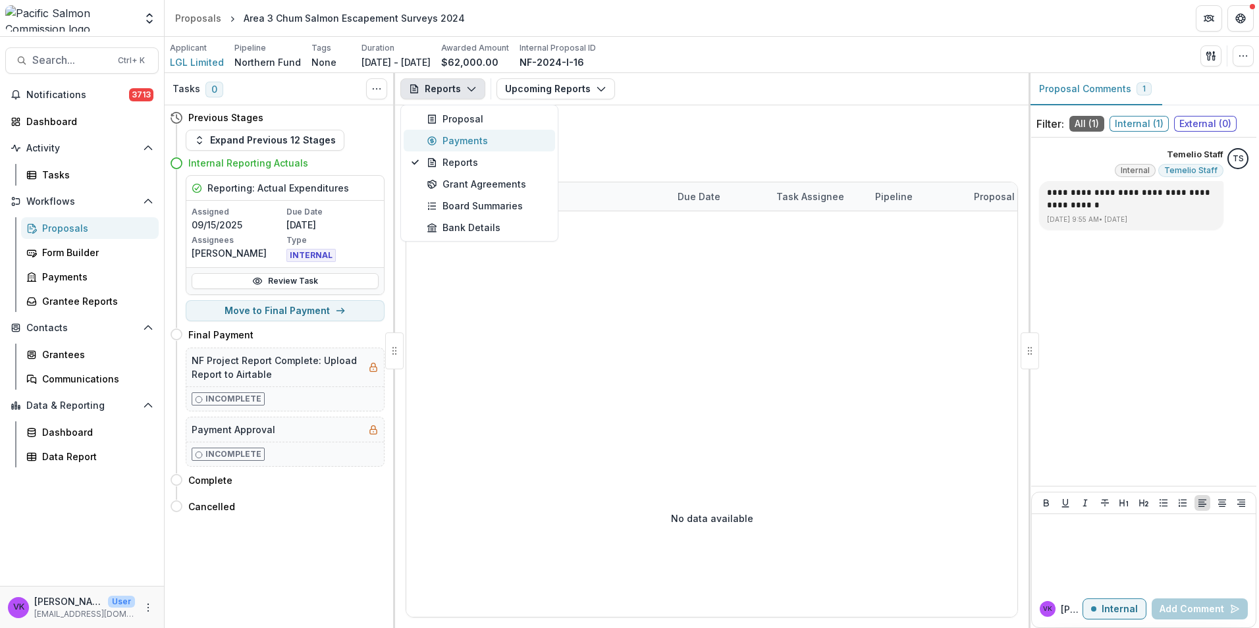
click at [458, 143] on div "Payments" at bounding box center [487, 141] width 121 height 14
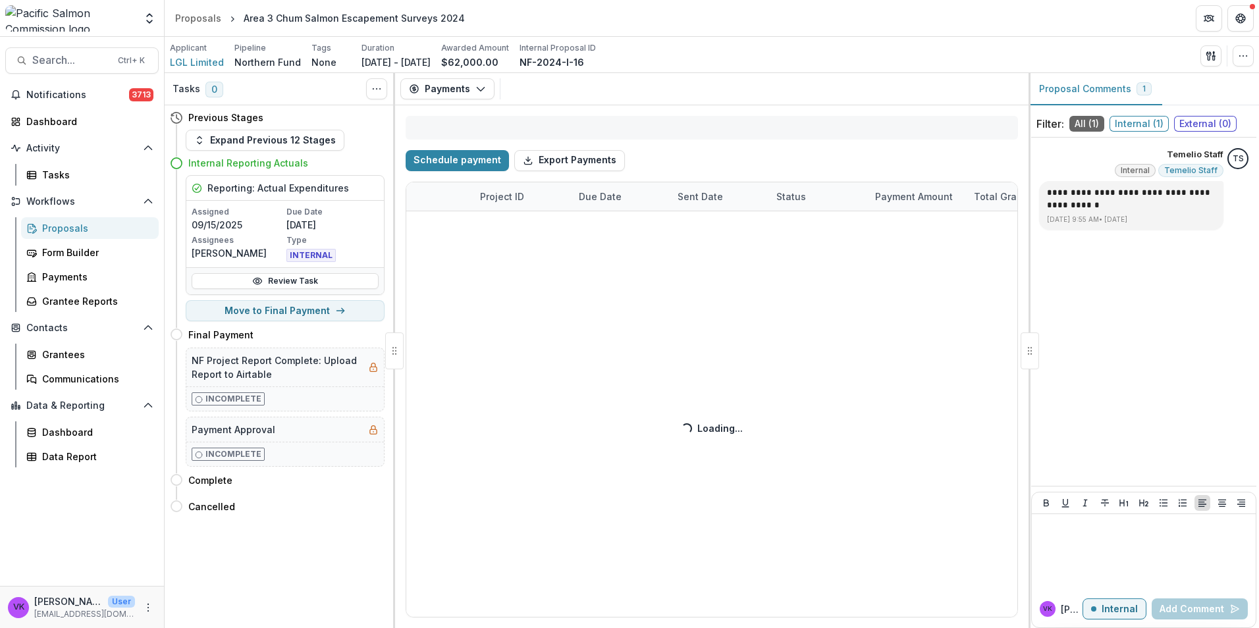
select select "****"
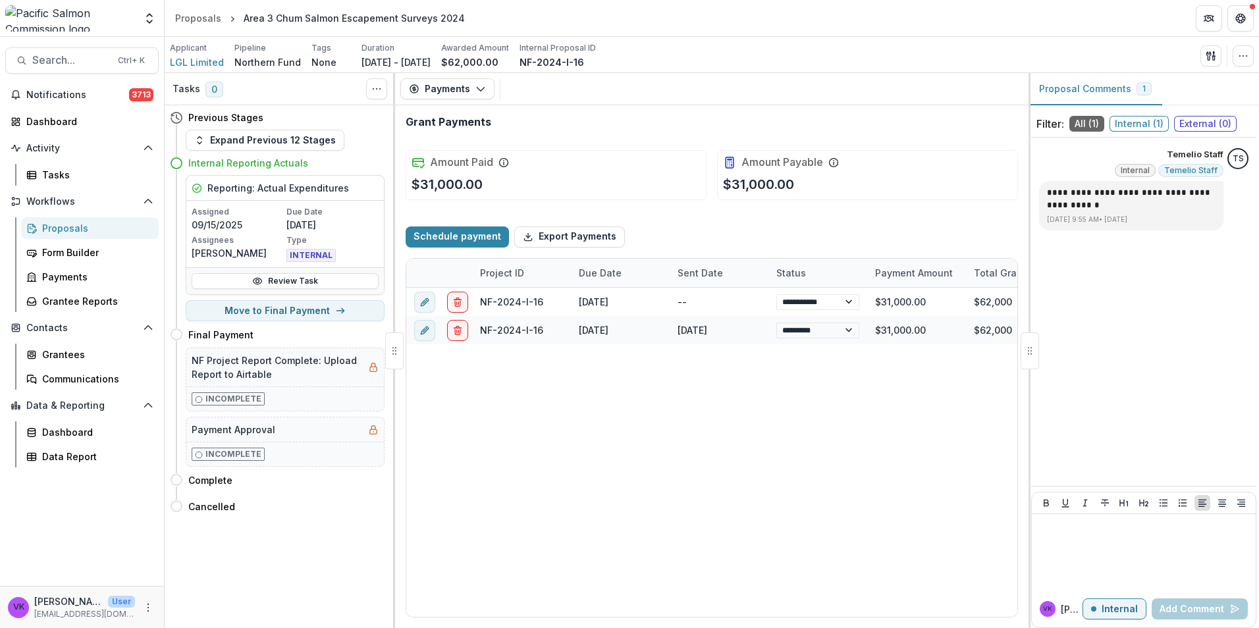
select select "****"
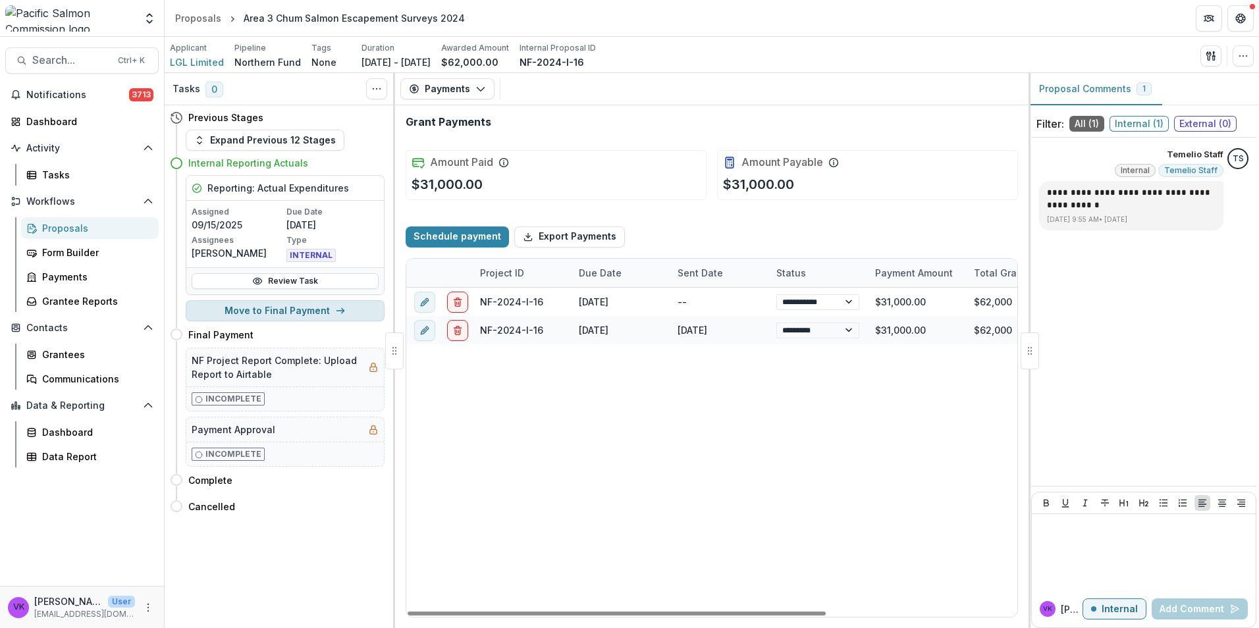
click at [302, 313] on button "Move to Final Payment" at bounding box center [285, 310] width 199 height 21
select select "**********"
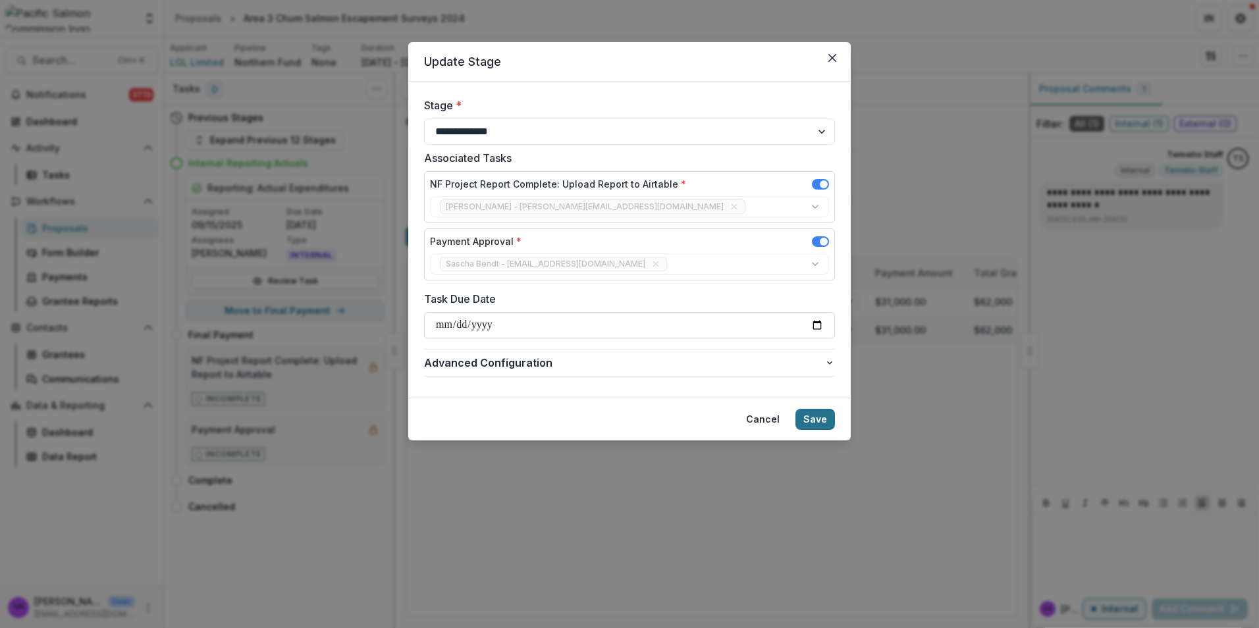
click at [818, 420] on button "Save" at bounding box center [816, 419] width 40 height 21
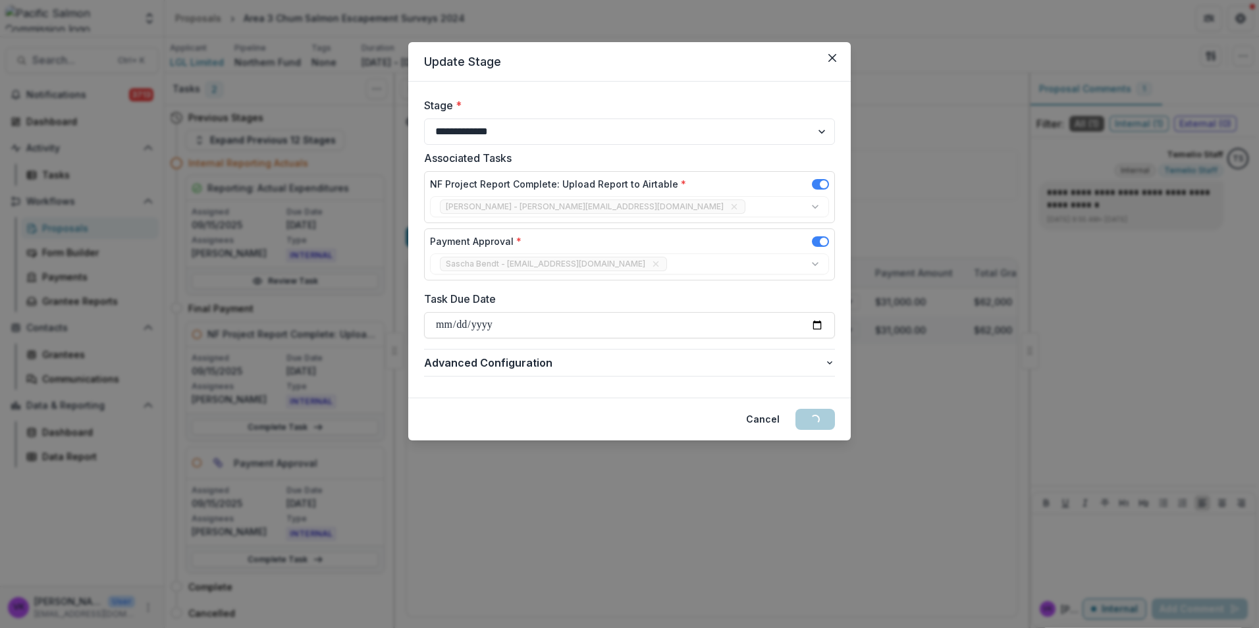
select select "****"
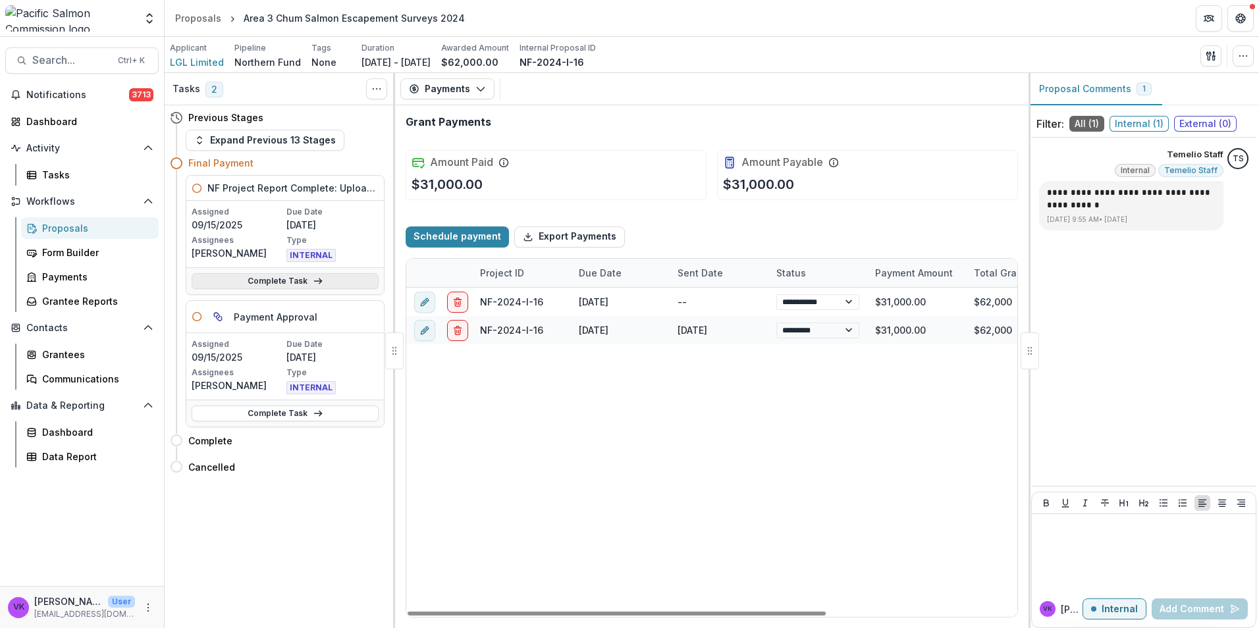
click at [278, 280] on link "Complete Task" at bounding box center [285, 281] width 187 height 16
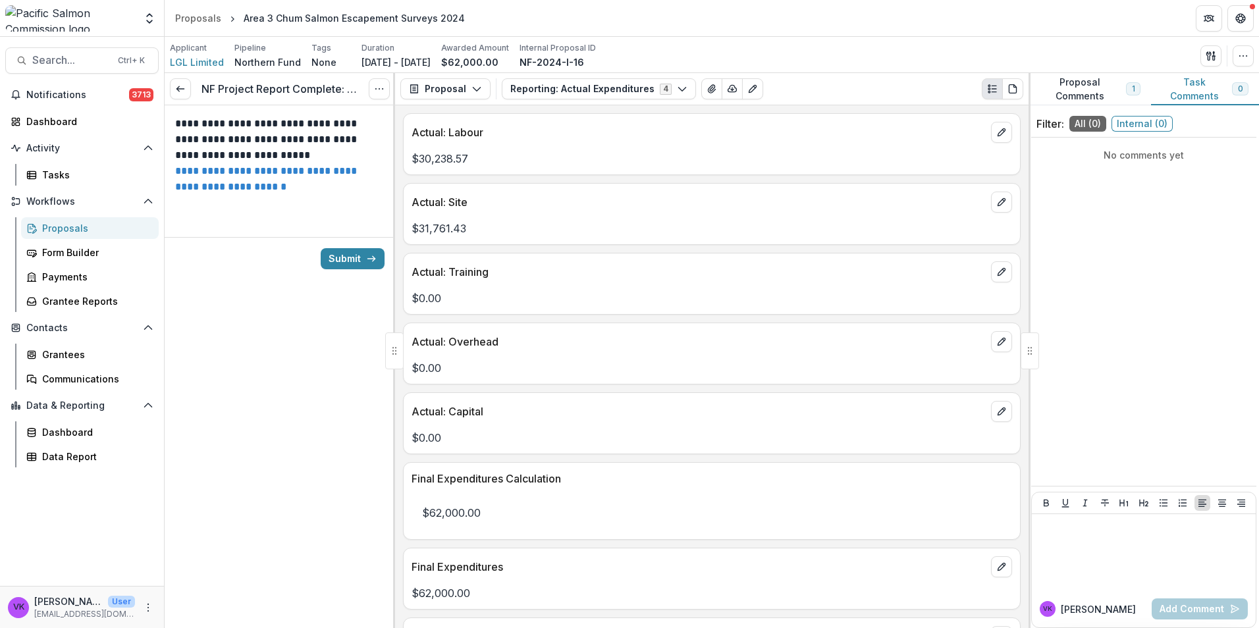
click at [271, 177] on link "**********" at bounding box center [267, 179] width 184 height 26
click at [329, 257] on button "Submit" at bounding box center [353, 258] width 64 height 21
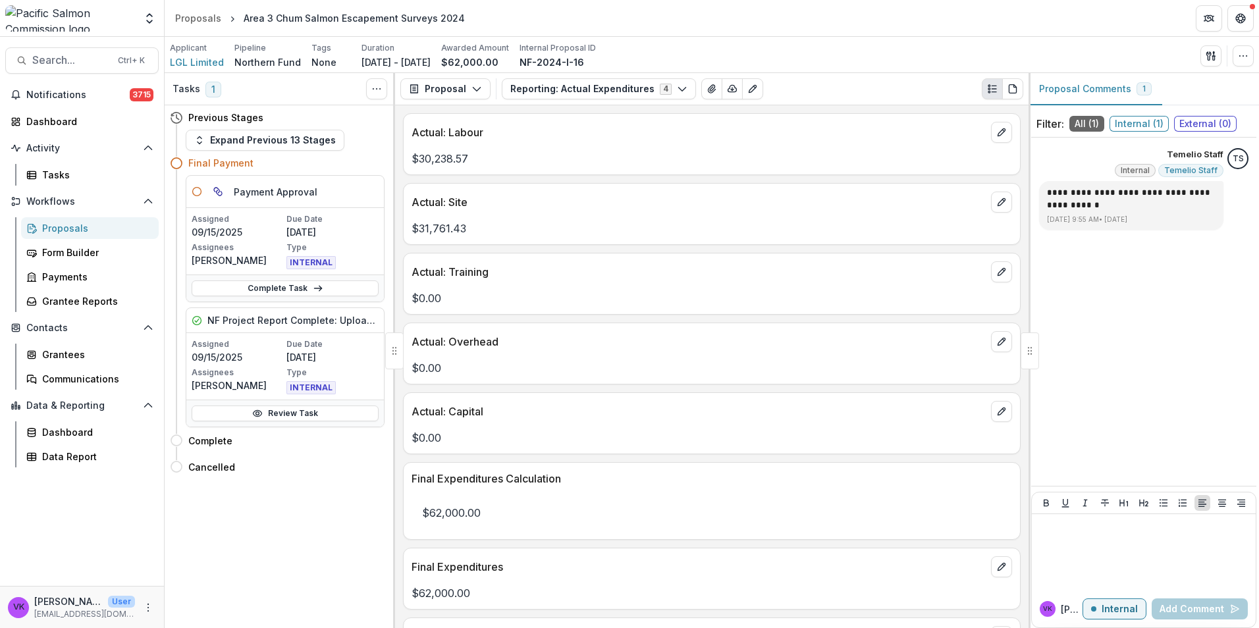
click at [63, 227] on div "Proposals" at bounding box center [95, 228] width 106 height 14
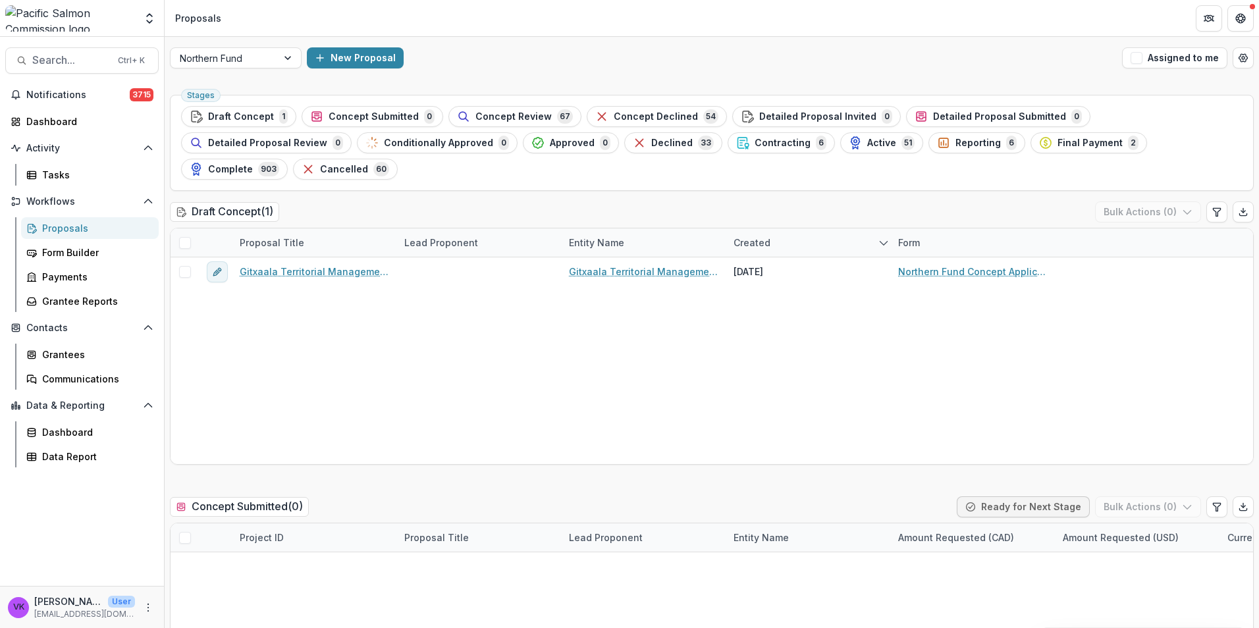
click at [937, 146] on div "Reporting 6" at bounding box center [977, 143] width 80 height 14
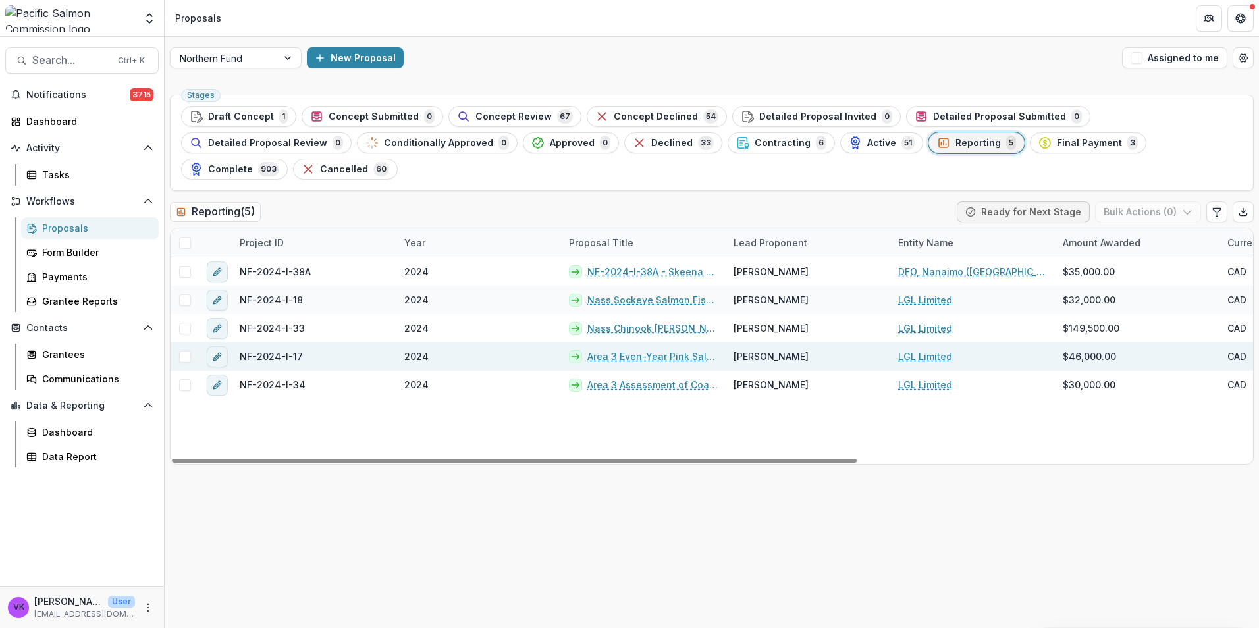
drag, startPoint x: 669, startPoint y: 329, endPoint x: 685, endPoint y: 335, distance: 16.7
click at [671, 350] on link "Area 3 Even-Year Pink Salmon Escapement Surveys 2024" at bounding box center [652, 357] width 130 height 14
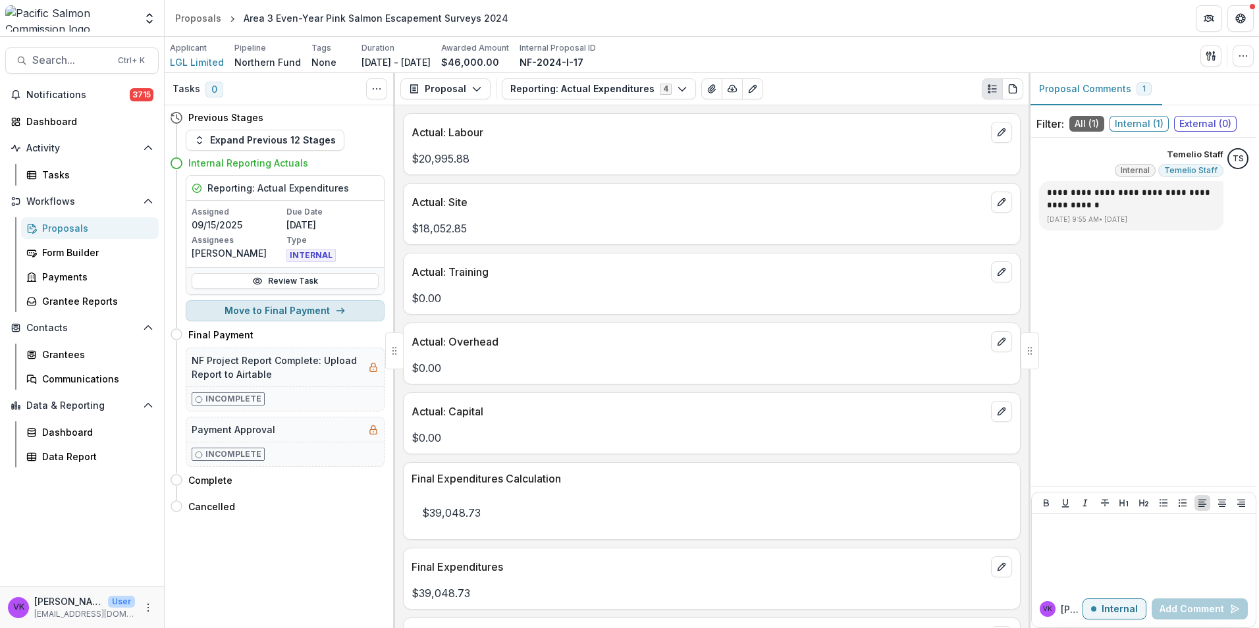
click at [321, 308] on button "Move to Final Payment" at bounding box center [285, 310] width 199 height 21
select select "**********"
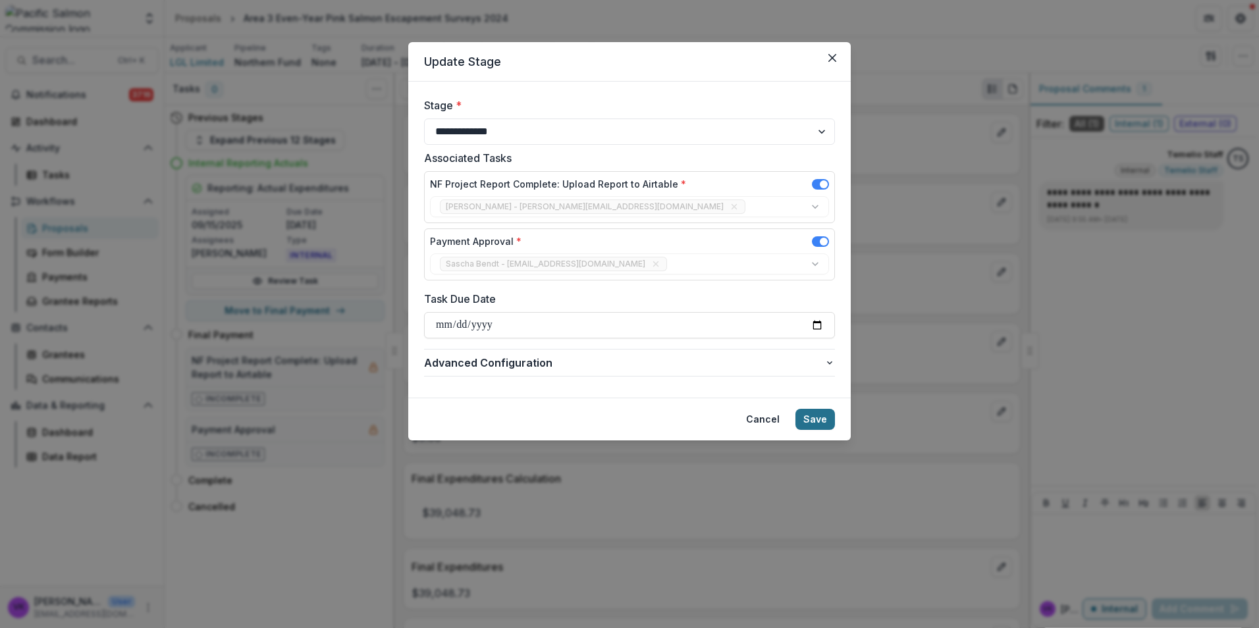
click at [814, 423] on button "Save" at bounding box center [816, 419] width 40 height 21
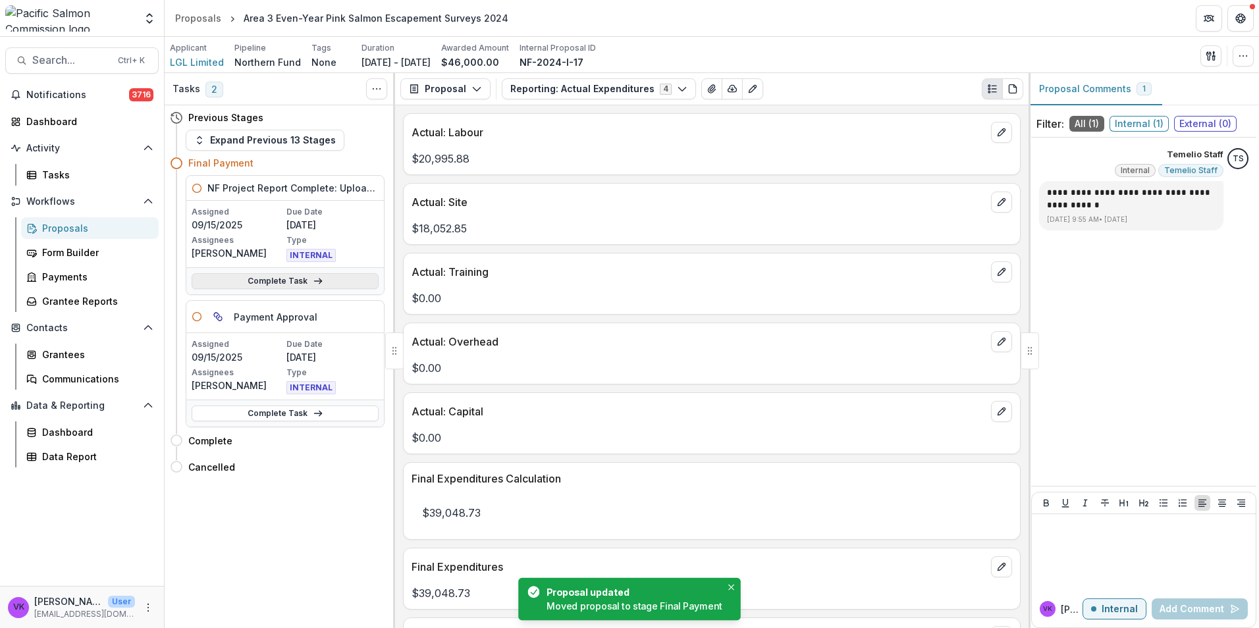
click at [263, 283] on link "Complete Task" at bounding box center [285, 281] width 187 height 16
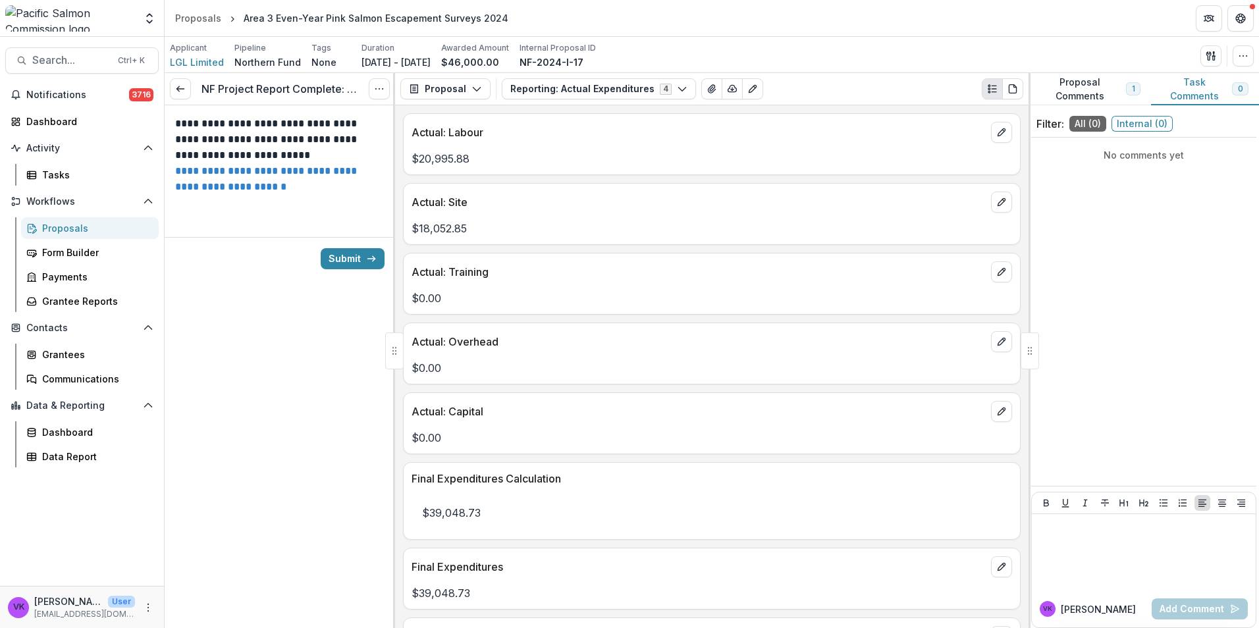
click at [271, 182] on link "**********" at bounding box center [267, 179] width 184 height 26
drag, startPoint x: 362, startPoint y: 258, endPoint x: 379, endPoint y: 263, distance: 17.1
click at [364, 258] on button "Submit" at bounding box center [353, 258] width 64 height 21
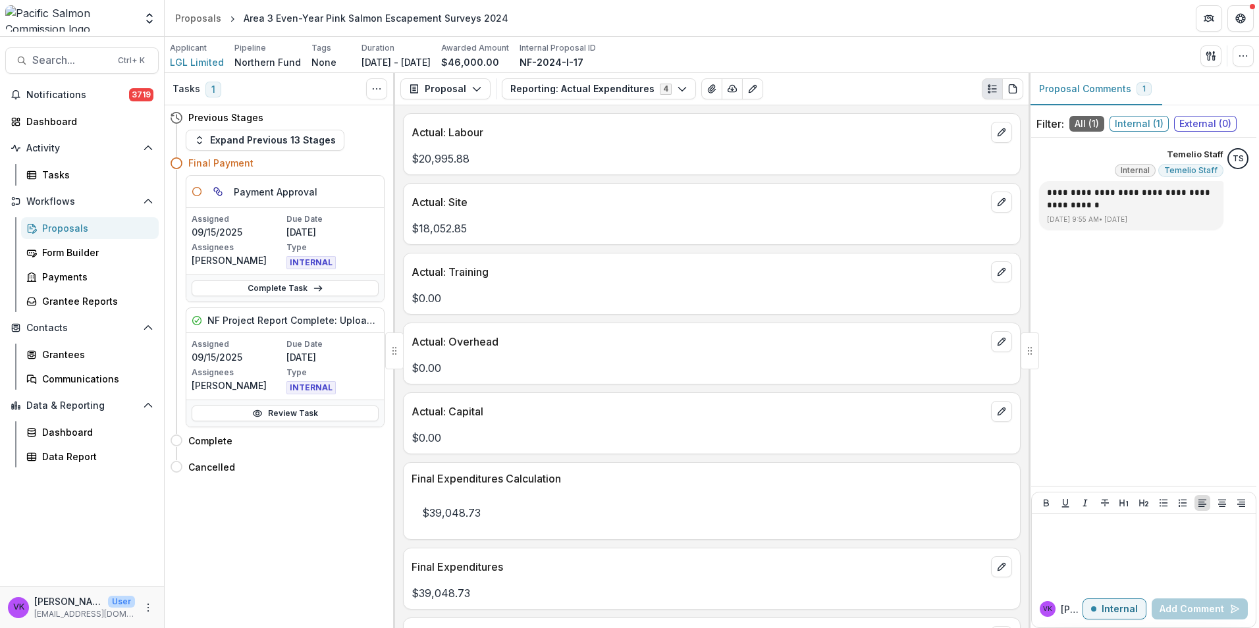
drag, startPoint x: 297, startPoint y: 286, endPoint x: 446, endPoint y: 306, distance: 150.9
click at [297, 285] on link "Complete Task" at bounding box center [285, 289] width 187 height 16
click at [65, 226] on div "Proposals" at bounding box center [95, 228] width 106 height 14
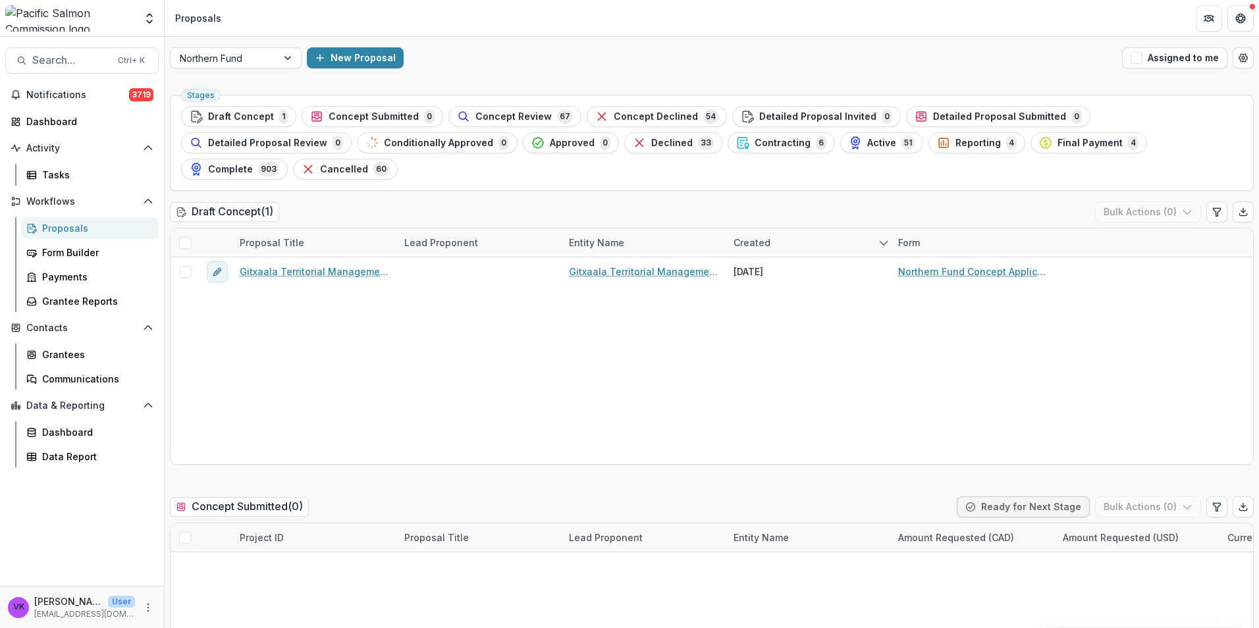
drag, startPoint x: 779, startPoint y: 141, endPoint x: 976, endPoint y: 191, distance: 203.2
click at [956, 141] on span "Reporting" at bounding box center [978, 143] width 45 height 11
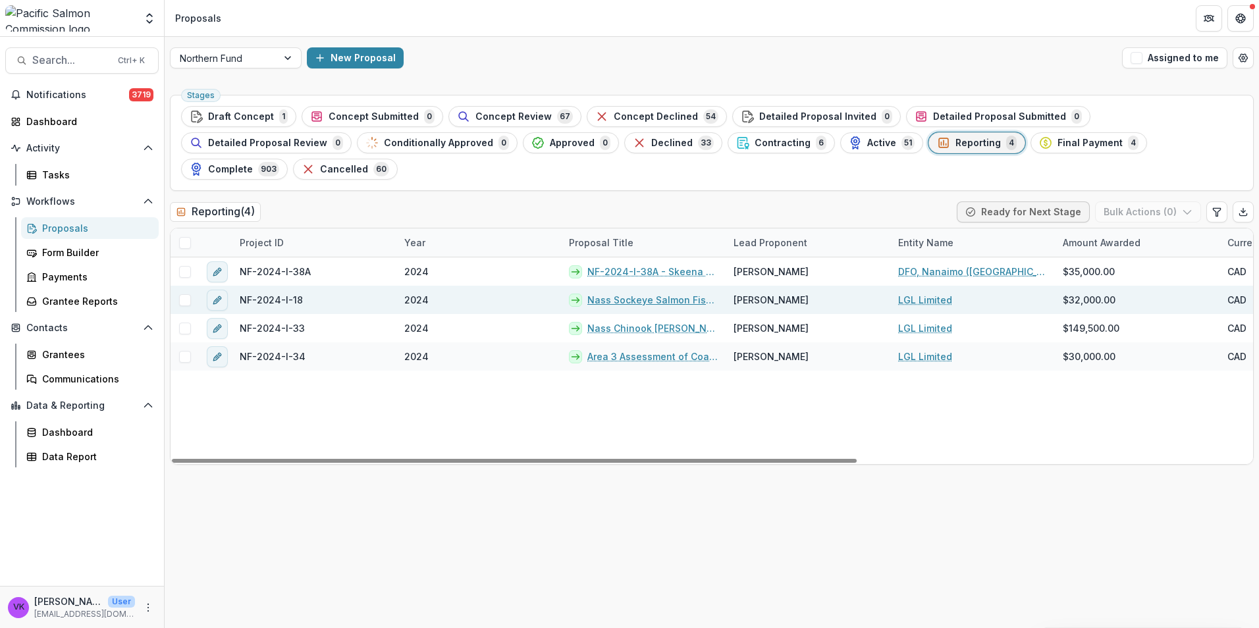
drag, startPoint x: 610, startPoint y: 271, endPoint x: 738, endPoint y: 284, distance: 129.1
click at [611, 293] on link "Nass Sockeye Salmon Fishwheel DNA and Fecundity Project 2024" at bounding box center [652, 300] width 130 height 14
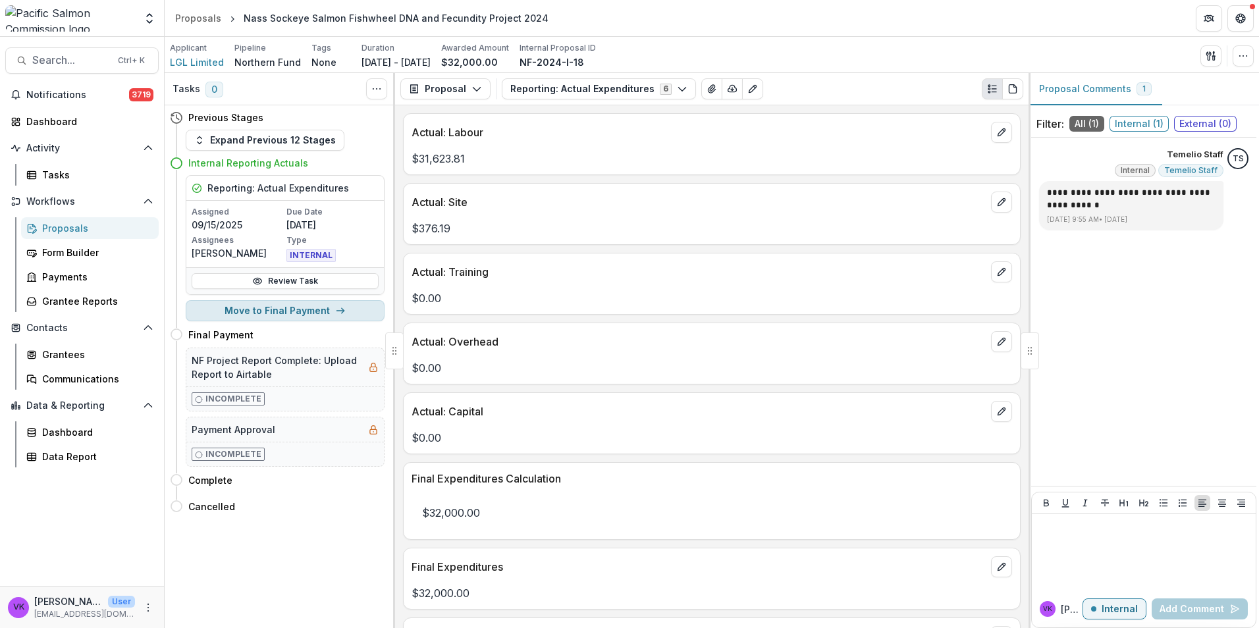
click at [290, 304] on button "Move to Final Payment" at bounding box center [285, 310] width 199 height 21
select select "**********"
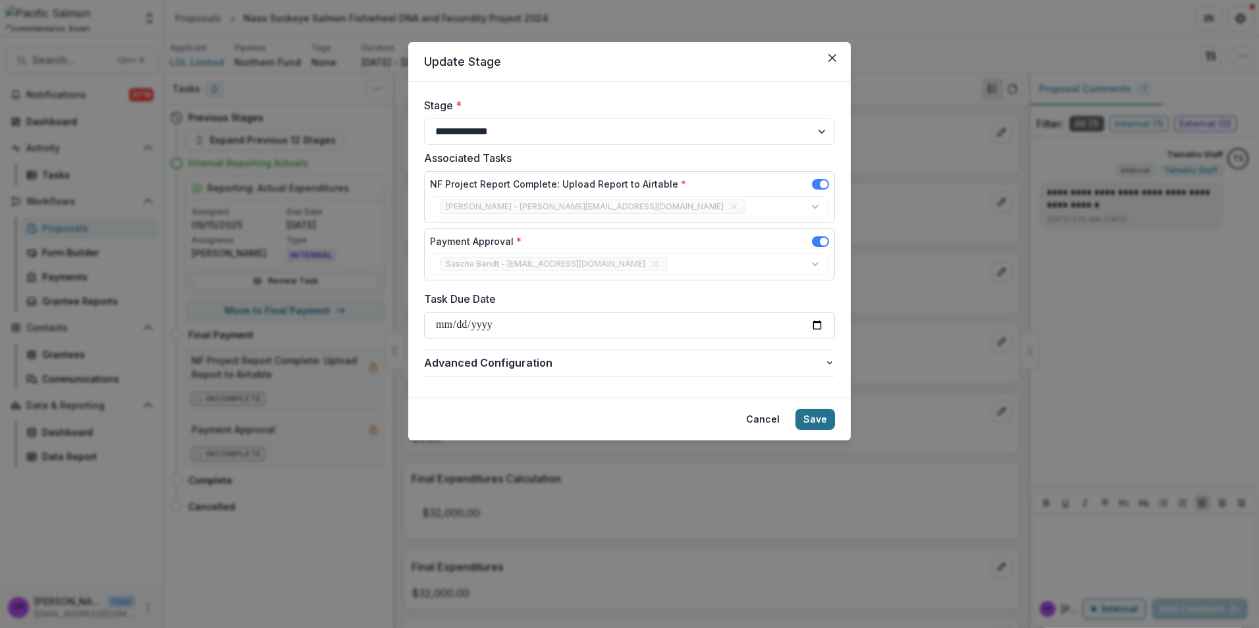
click at [816, 418] on button "Save" at bounding box center [816, 419] width 40 height 21
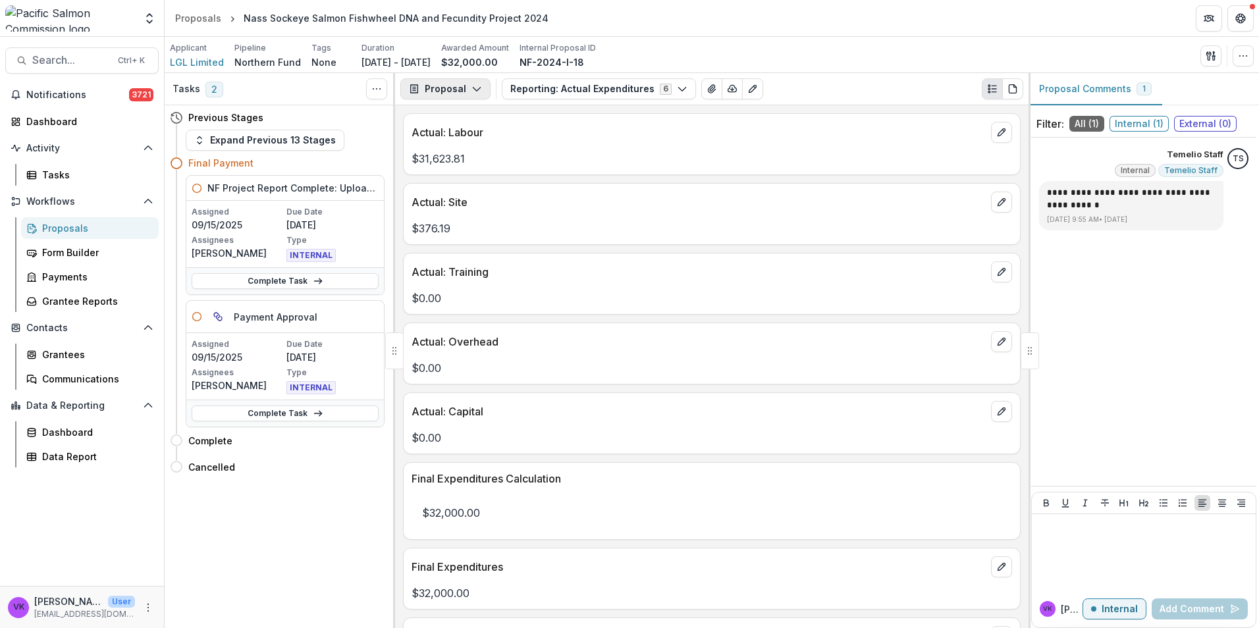
click at [473, 92] on icon "button" at bounding box center [477, 89] width 11 height 11
click at [456, 163] on div "Reports" at bounding box center [487, 162] width 121 height 14
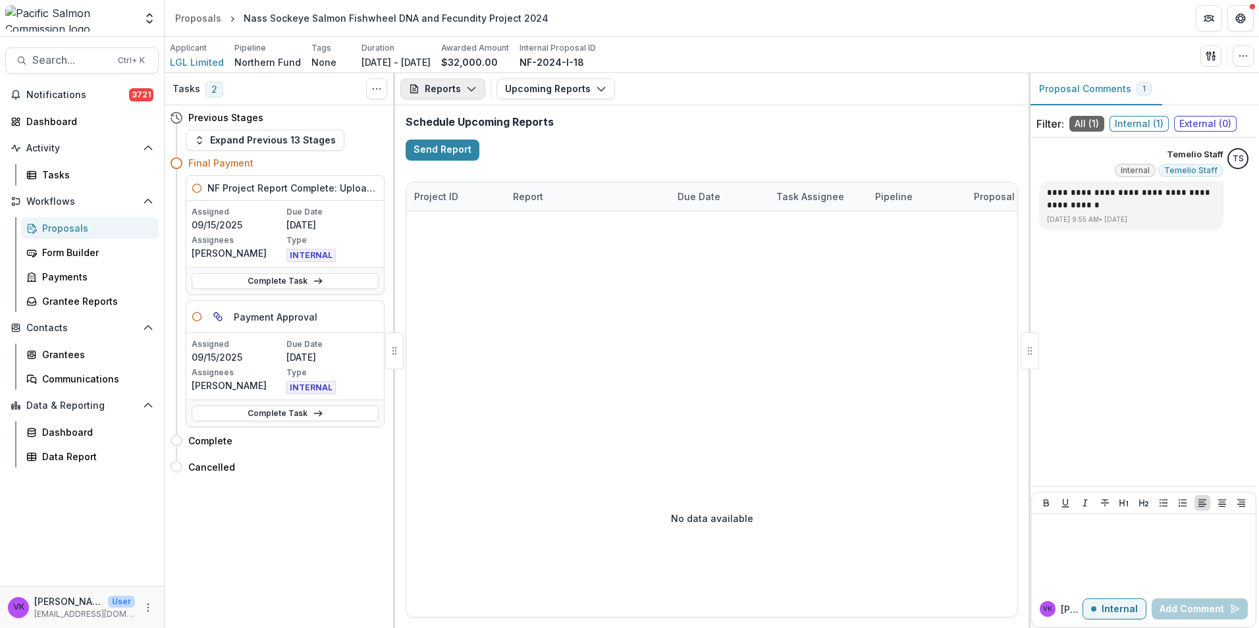
click at [470, 86] on icon "button" at bounding box center [471, 89] width 11 height 11
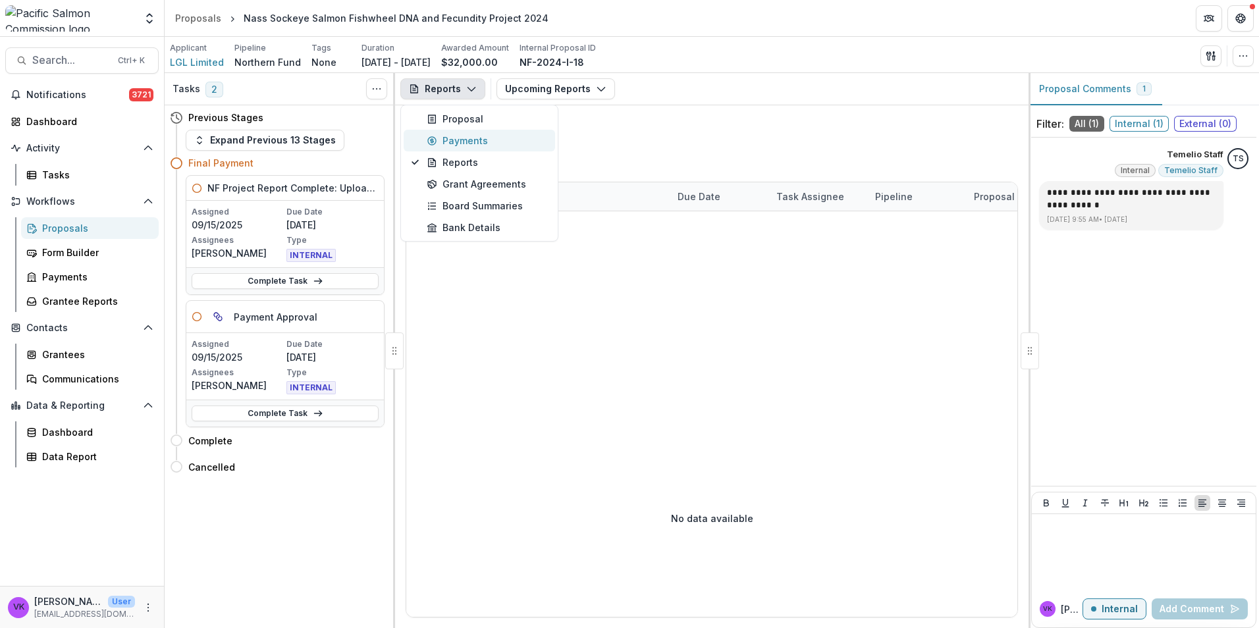
drag, startPoint x: 454, startPoint y: 143, endPoint x: 495, endPoint y: 165, distance: 46.6
click at [456, 143] on div "Payments" at bounding box center [487, 141] width 121 height 14
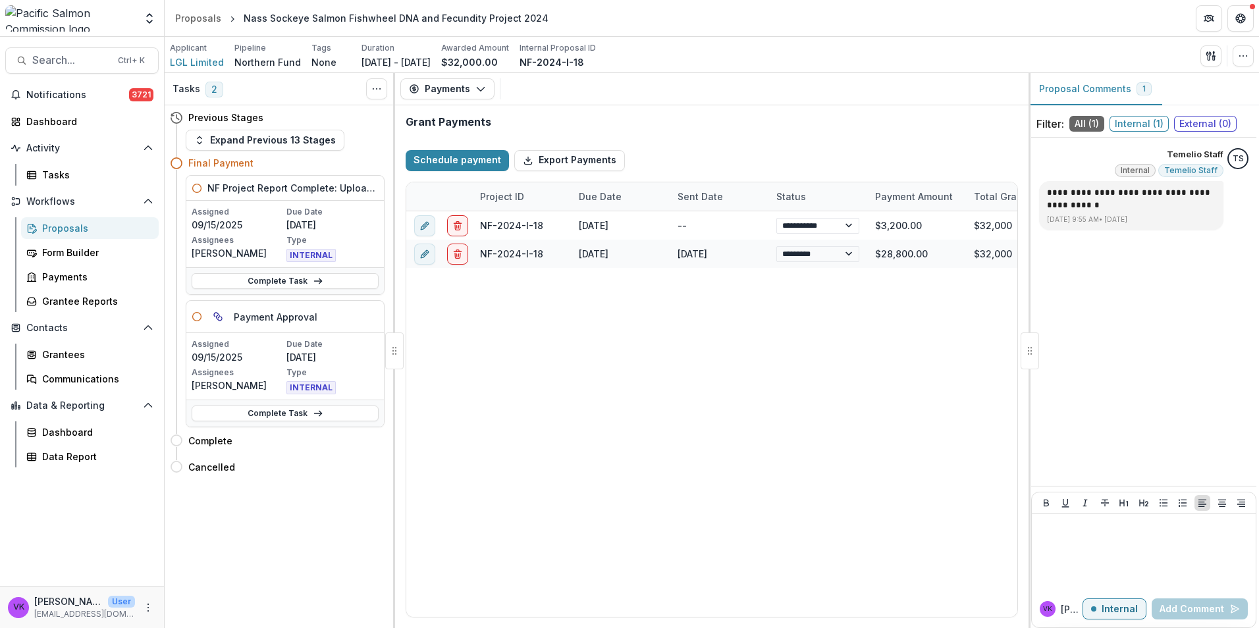
select select "****"
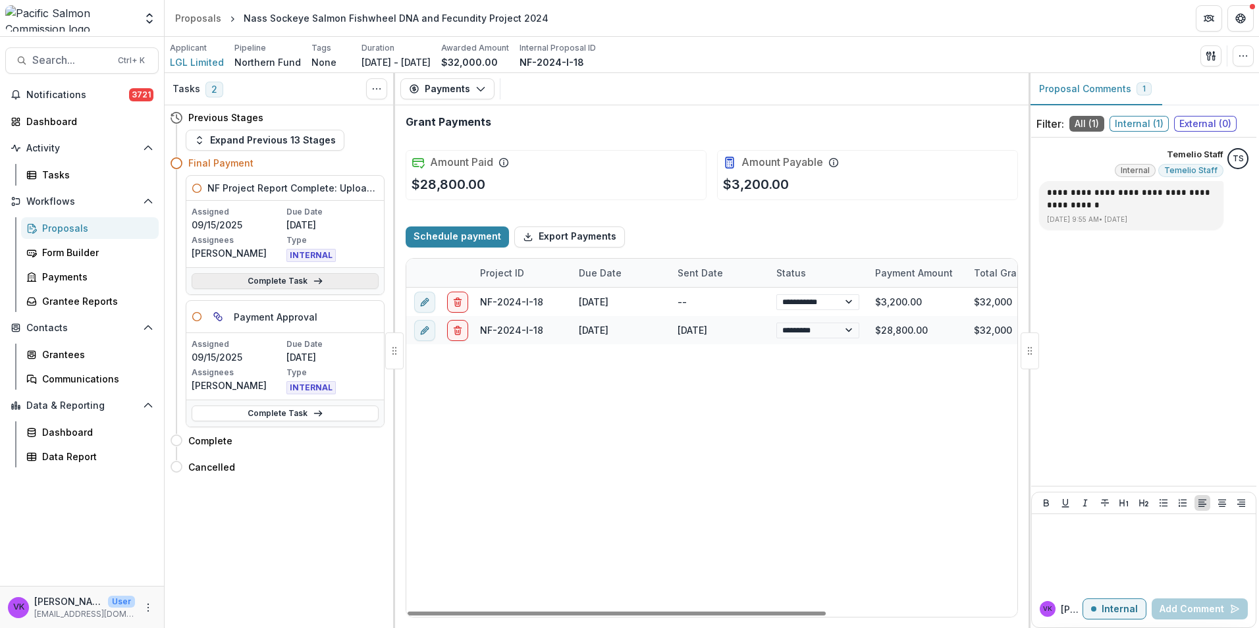
click at [284, 280] on link "Complete Task" at bounding box center [285, 281] width 187 height 16
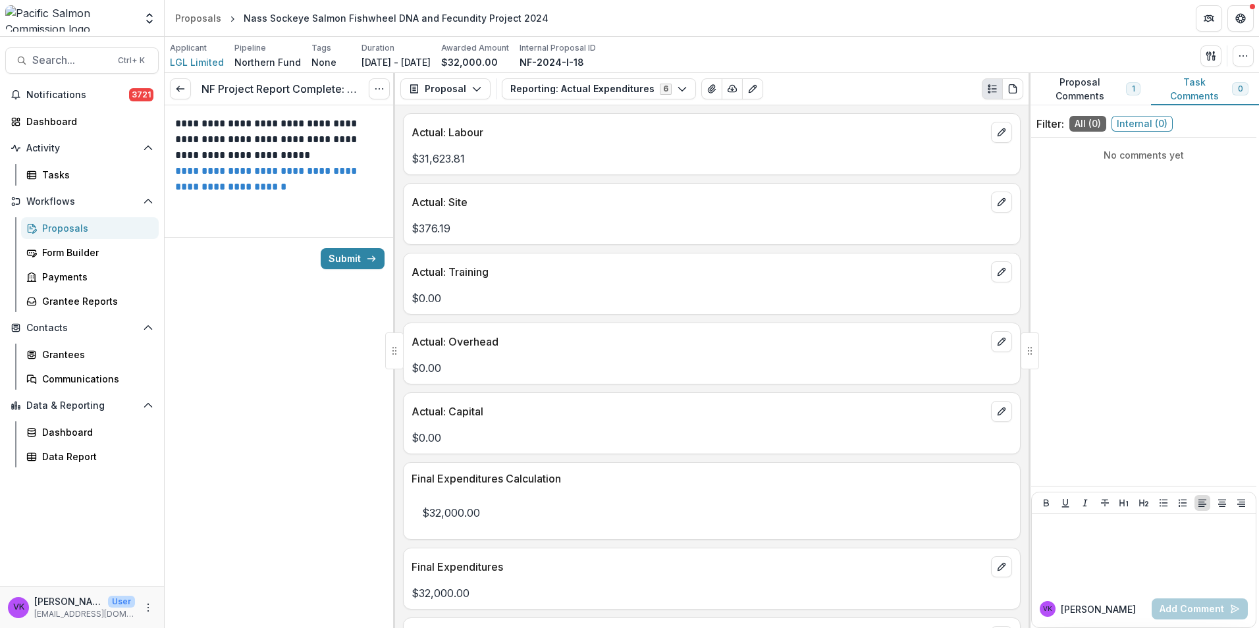
click at [250, 173] on link "**********" at bounding box center [267, 179] width 184 height 26
click at [342, 267] on button "Submit" at bounding box center [353, 258] width 64 height 21
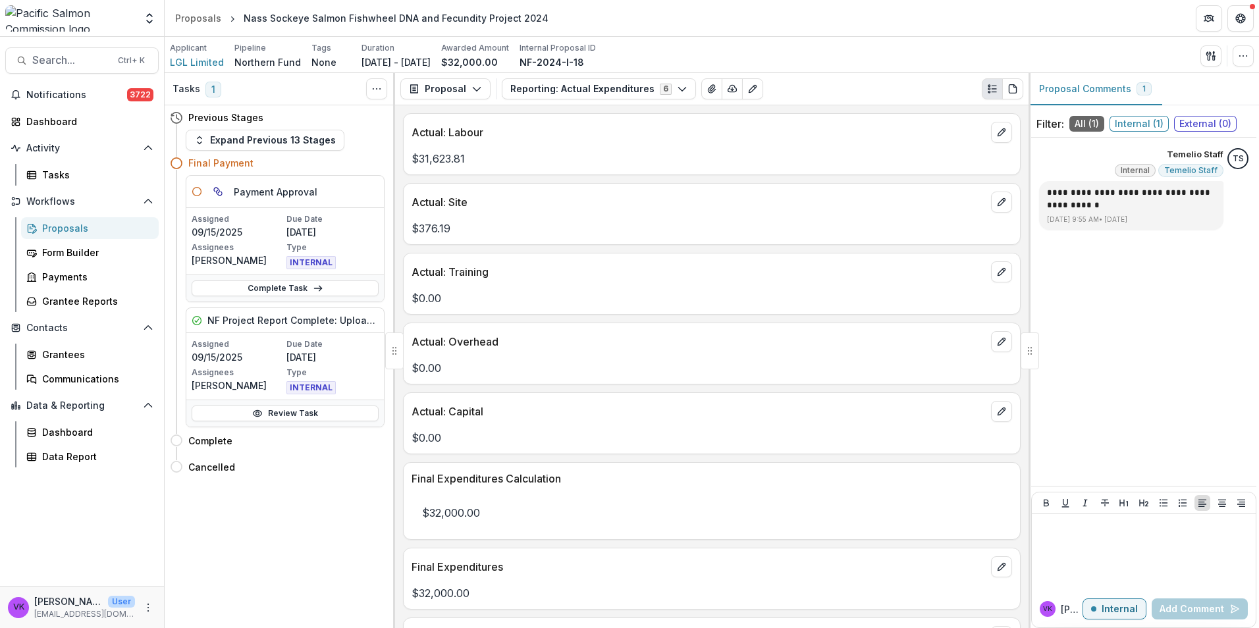
click at [54, 230] on div "Proposals" at bounding box center [95, 228] width 106 height 14
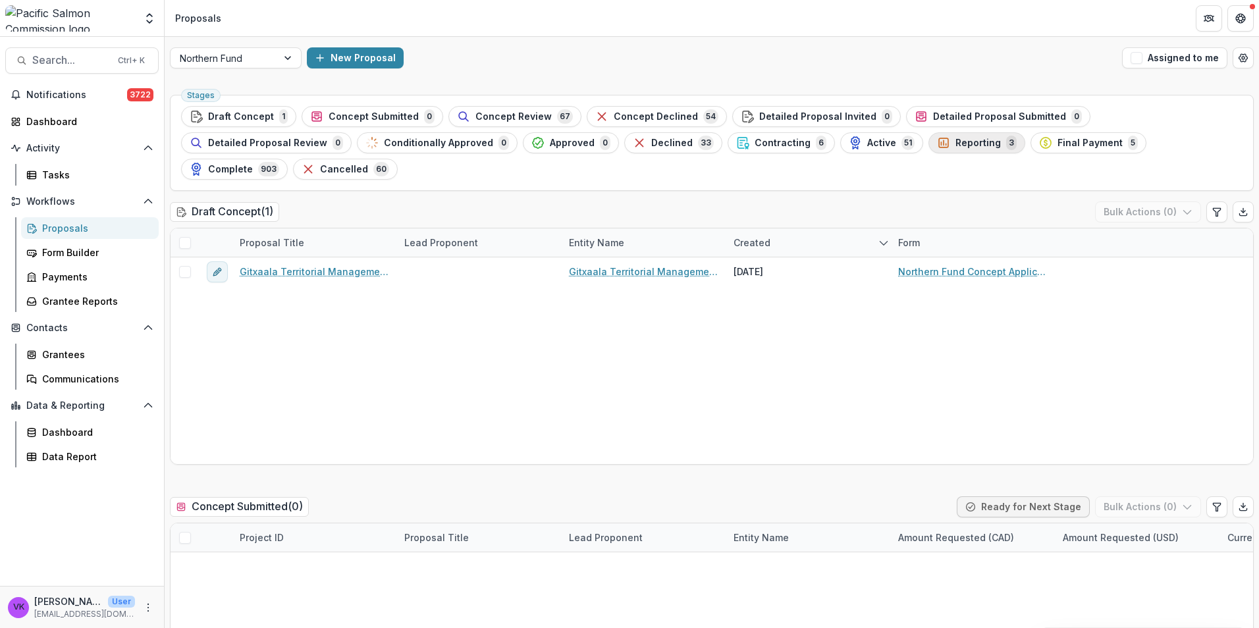
click at [937, 144] on div "Reporting 3" at bounding box center [977, 143] width 80 height 14
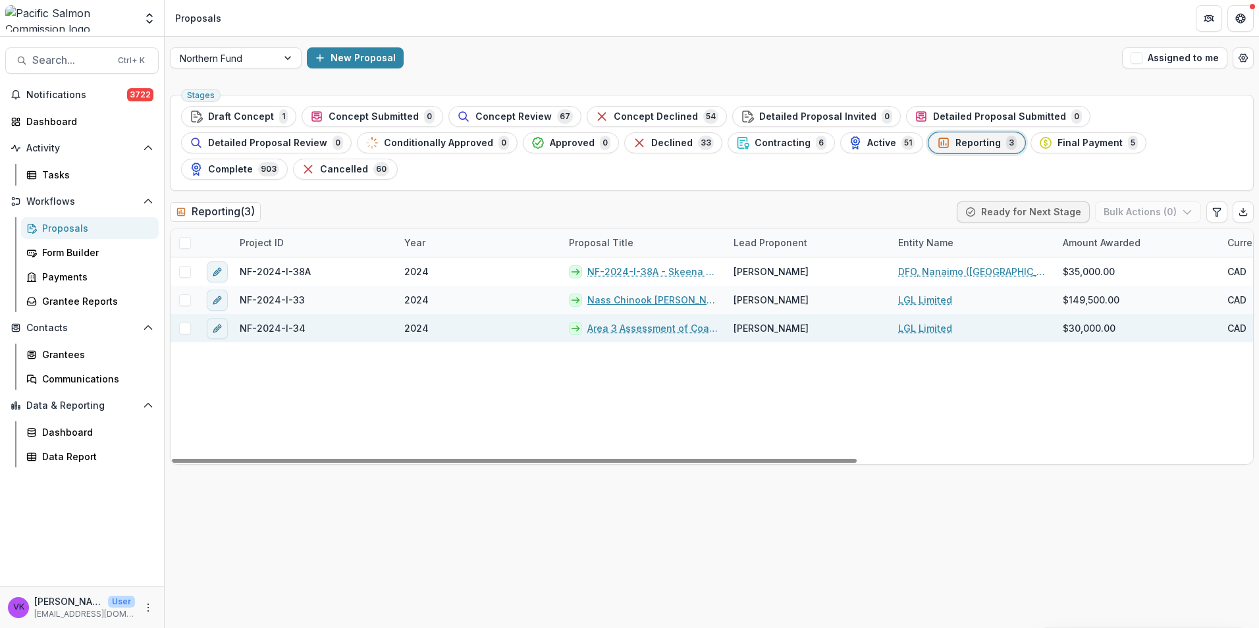
drag, startPoint x: 637, startPoint y: 271, endPoint x: 695, endPoint y: 288, distance: 60.4
click at [637, 293] on link "Nass Chinook [PERSON_NAME]-Recapture and Genetic Project 2024" at bounding box center [652, 300] width 130 height 14
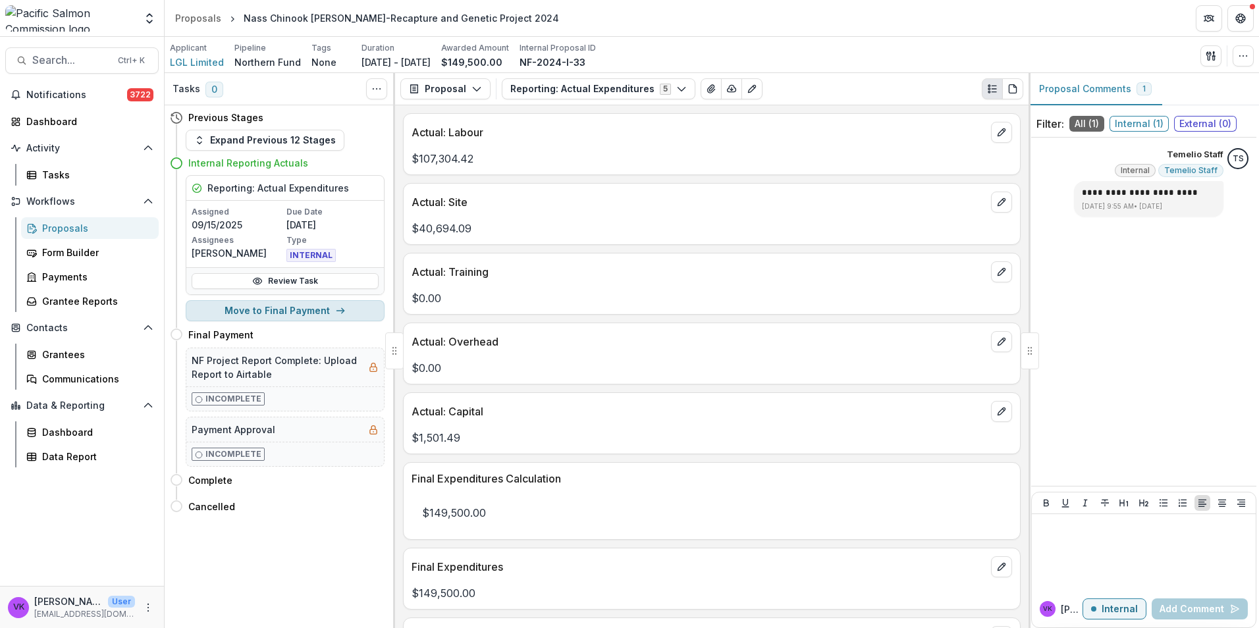
click at [318, 312] on button "Move to Final Payment" at bounding box center [285, 310] width 199 height 21
select select "**********"
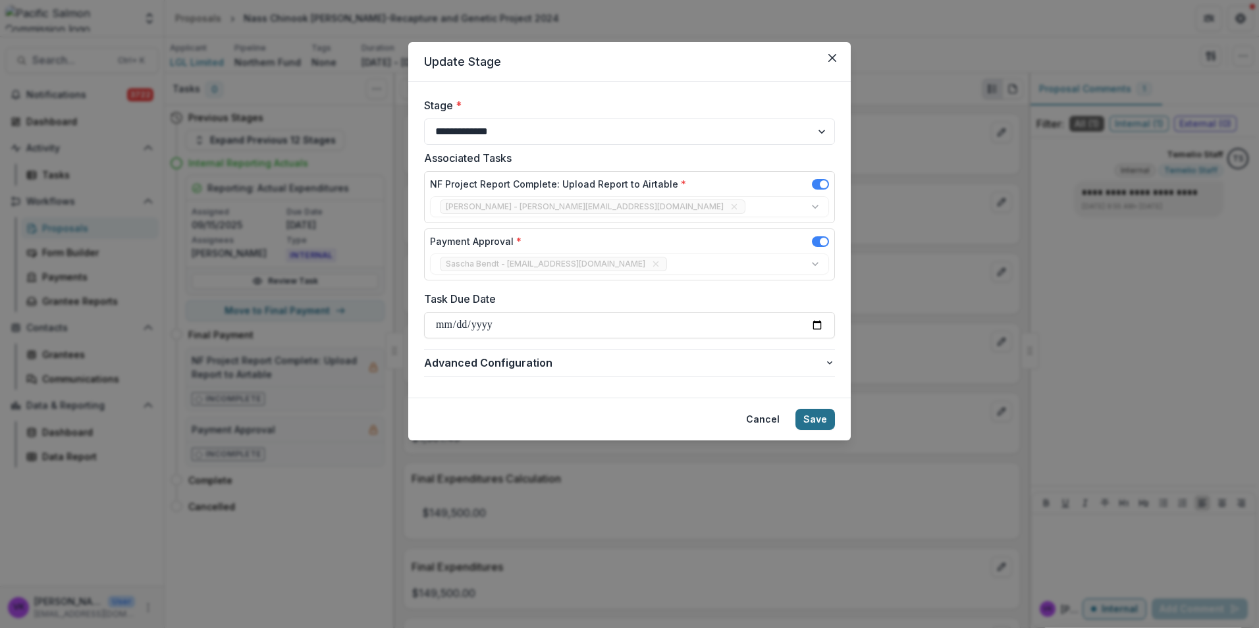
click at [825, 419] on button "Save" at bounding box center [816, 419] width 40 height 21
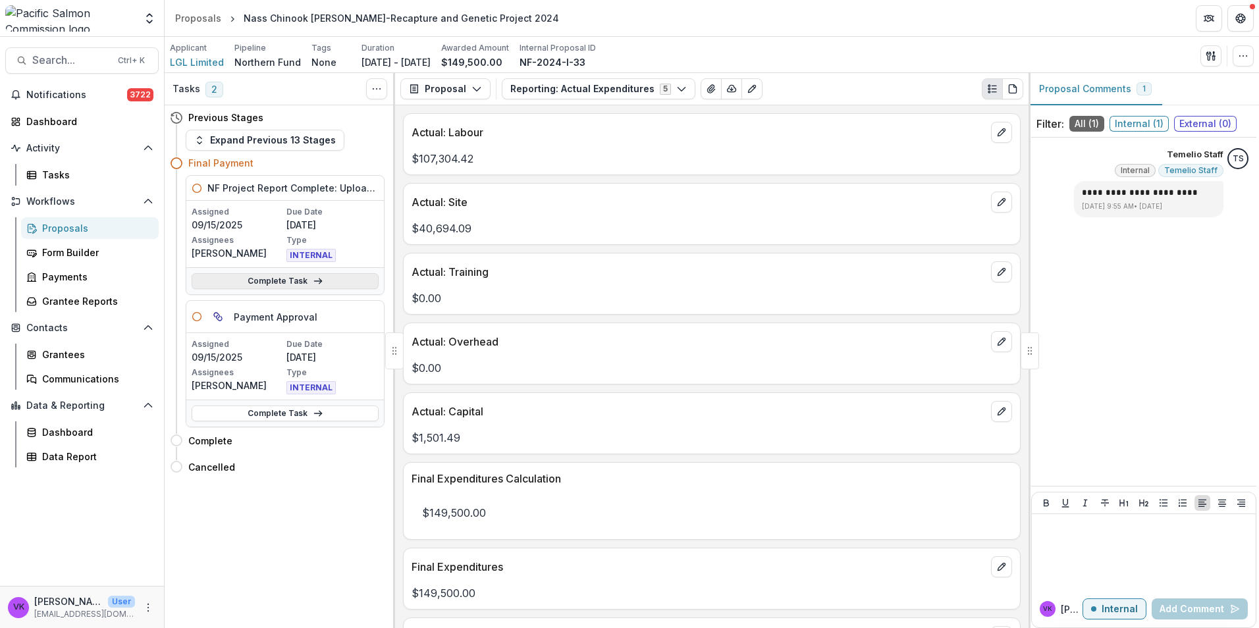
click at [287, 283] on link "Complete Task" at bounding box center [285, 281] width 187 height 16
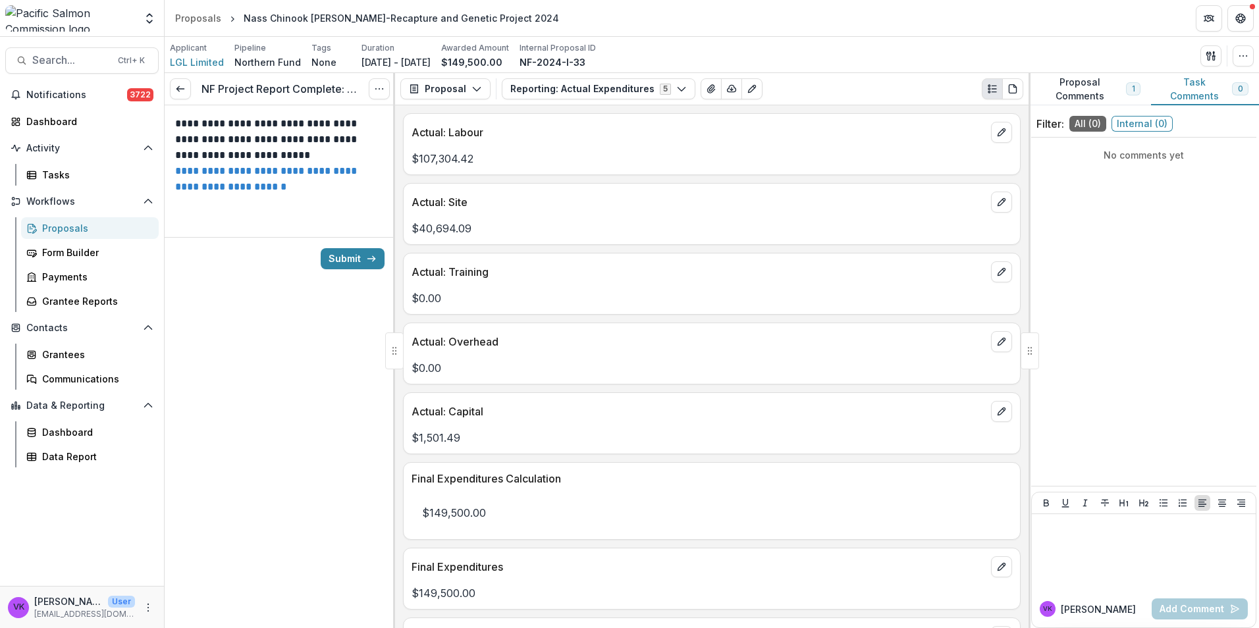
click at [261, 164] on p "**********" at bounding box center [279, 179] width 209 height 32
click at [271, 181] on link "**********" at bounding box center [267, 179] width 184 height 26
click at [354, 262] on button "Submit" at bounding box center [353, 258] width 64 height 21
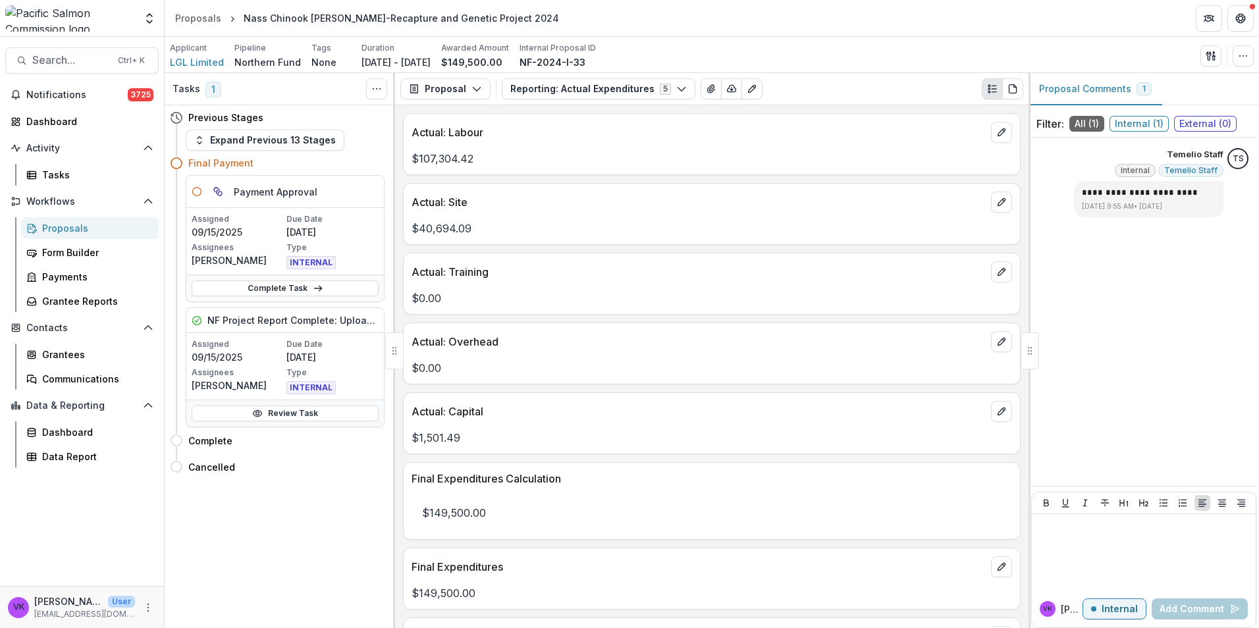
click at [63, 231] on div "Proposals" at bounding box center [95, 228] width 106 height 14
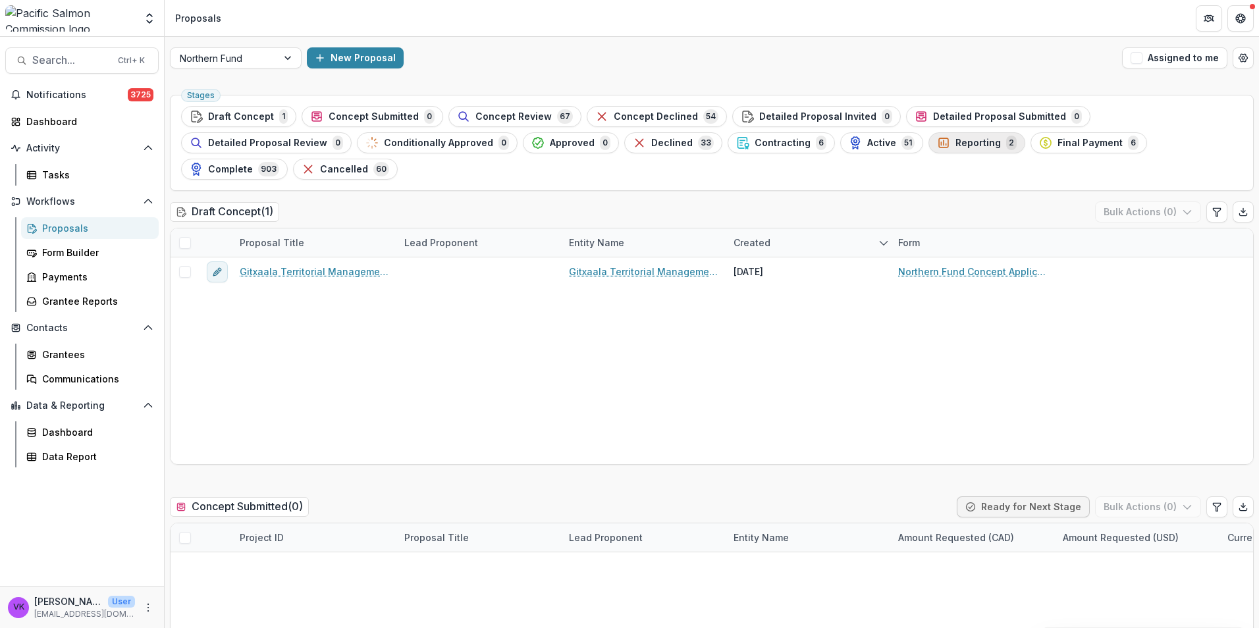
click at [956, 148] on span "Reporting" at bounding box center [978, 143] width 45 height 11
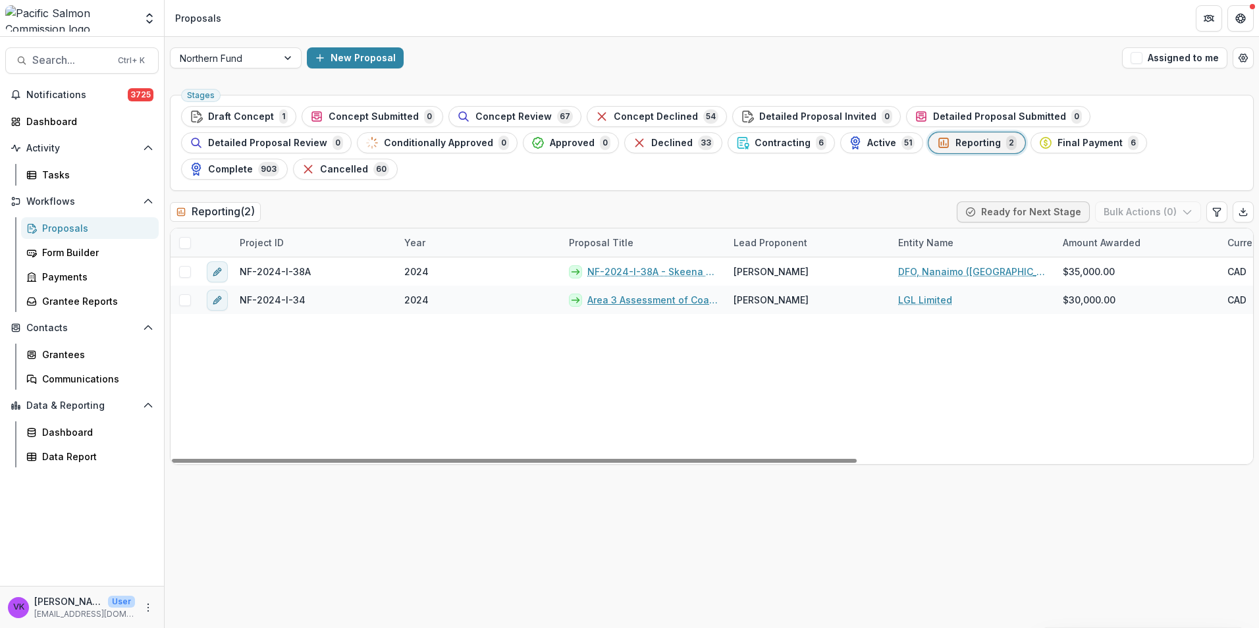
drag, startPoint x: 625, startPoint y: 273, endPoint x: 778, endPoint y: 321, distance: 160.2
click at [626, 293] on link "Area 3 Assessment of Coastal Chinook Salmon Escapement to Ksi Hlginx ([GEOGRAPH…" at bounding box center [652, 300] width 130 height 14
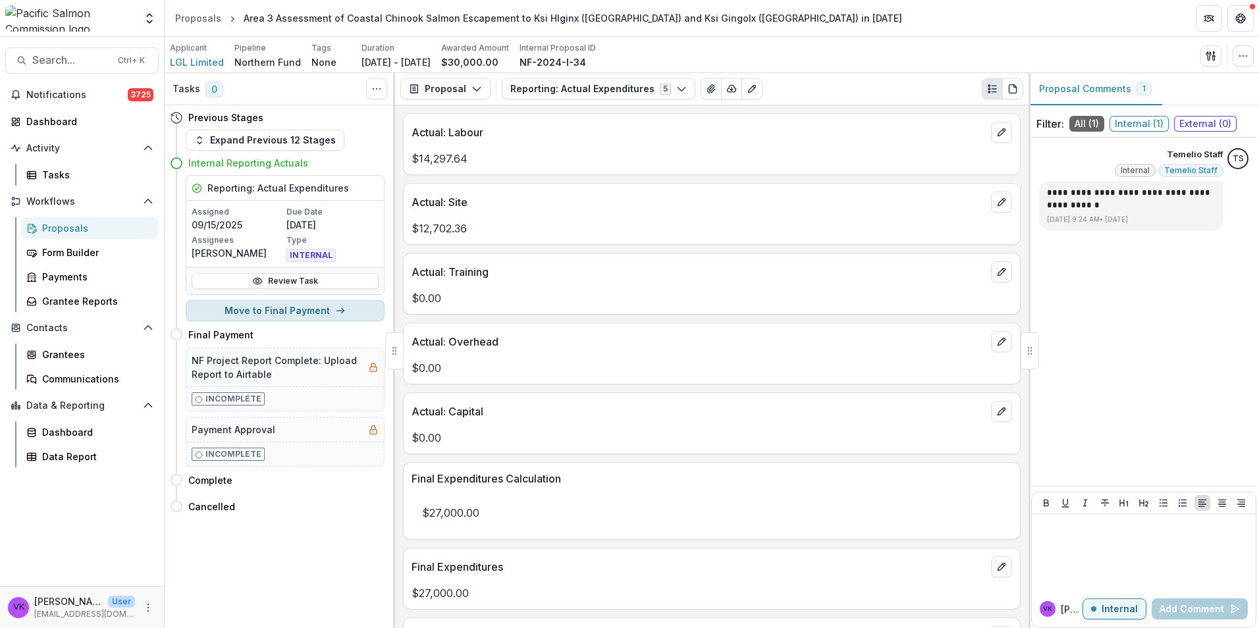
click at [309, 310] on button "Move to Final Payment" at bounding box center [285, 310] width 199 height 21
select select "**********"
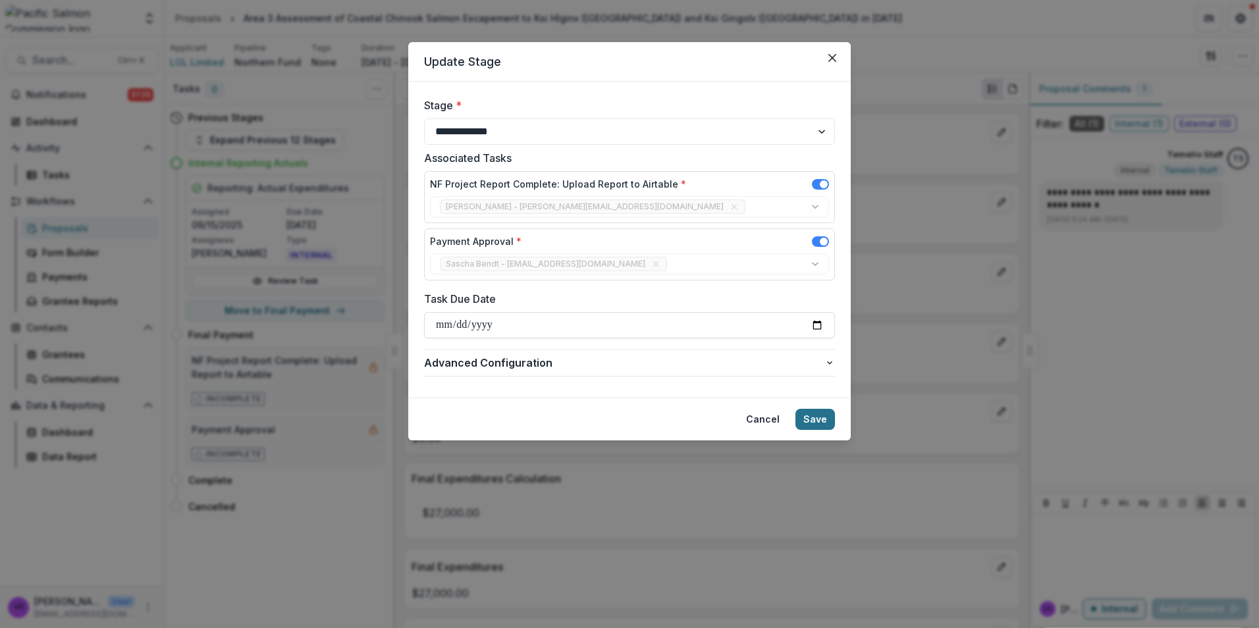
click at [811, 420] on button "Save" at bounding box center [816, 419] width 40 height 21
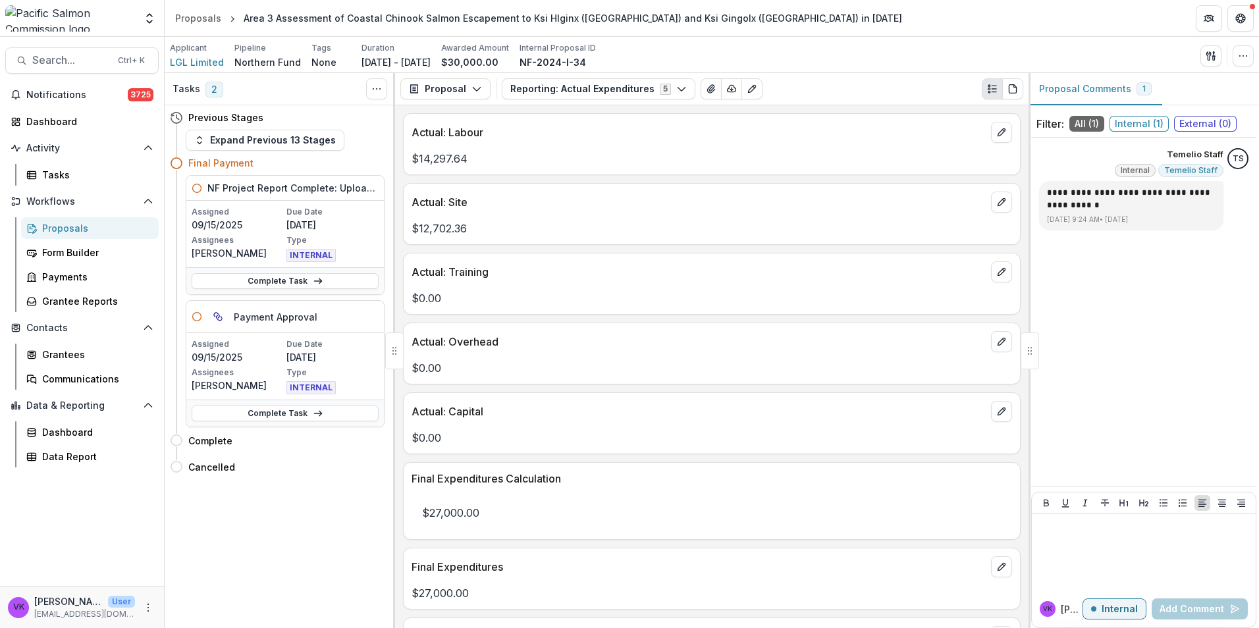
drag, startPoint x: 280, startPoint y: 284, endPoint x: 470, endPoint y: 308, distance: 191.2
click at [282, 284] on link "Complete Task" at bounding box center [285, 281] width 187 height 16
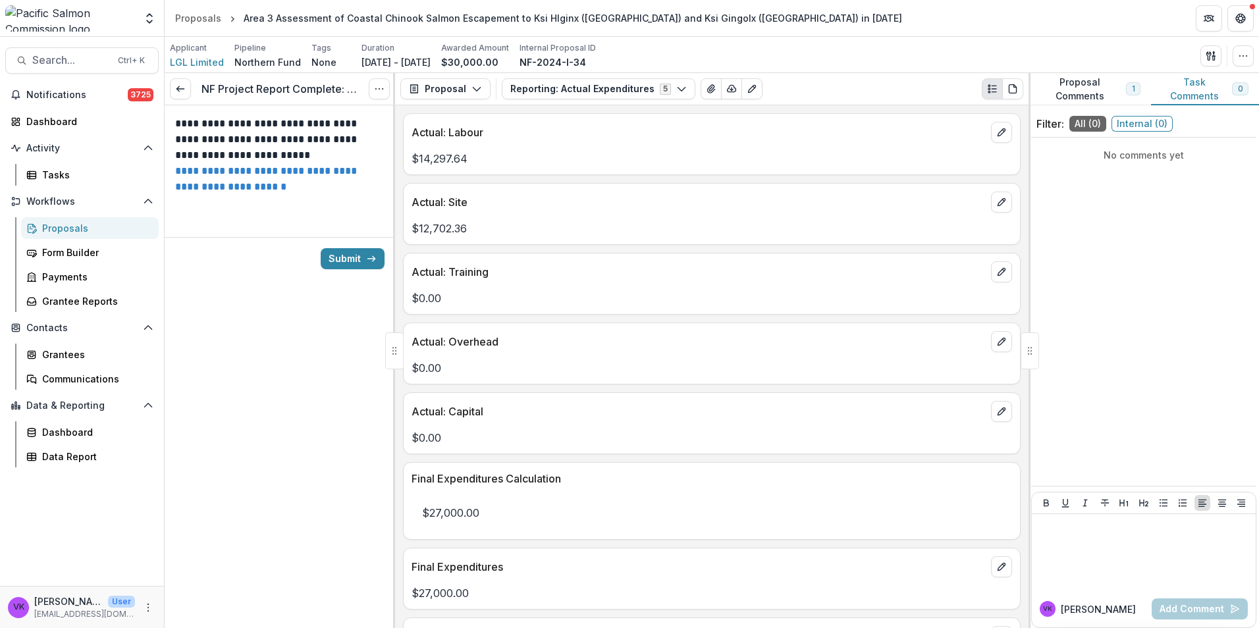
click at [256, 171] on link "**********" at bounding box center [267, 179] width 184 height 26
drag, startPoint x: 342, startPoint y: 261, endPoint x: 830, endPoint y: 381, distance: 503.3
click at [343, 261] on button "Submit" at bounding box center [353, 258] width 64 height 21
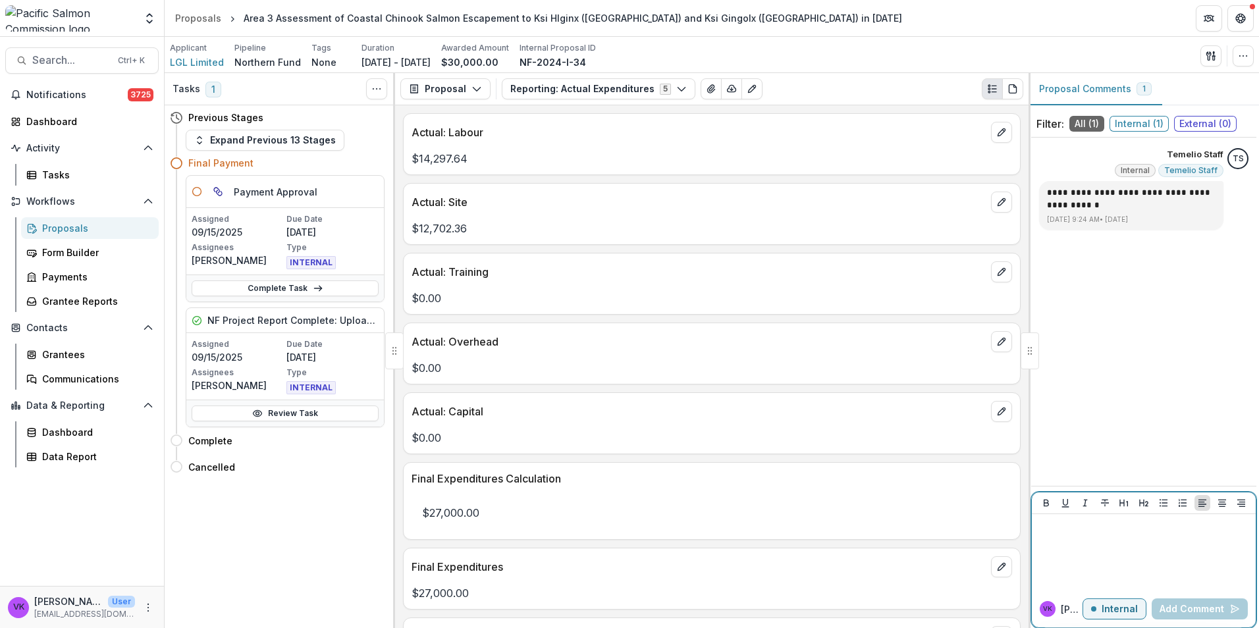
drag, startPoint x: 1104, startPoint y: 526, endPoint x: 1229, endPoint y: 528, distance: 124.5
click at [1105, 525] on p at bounding box center [1143, 527] width 213 height 14
drag, startPoint x: 1037, startPoint y: 524, endPoint x: 1114, endPoint y: 585, distance: 97.9
click at [1038, 524] on p "**********" at bounding box center [1143, 534] width 213 height 29
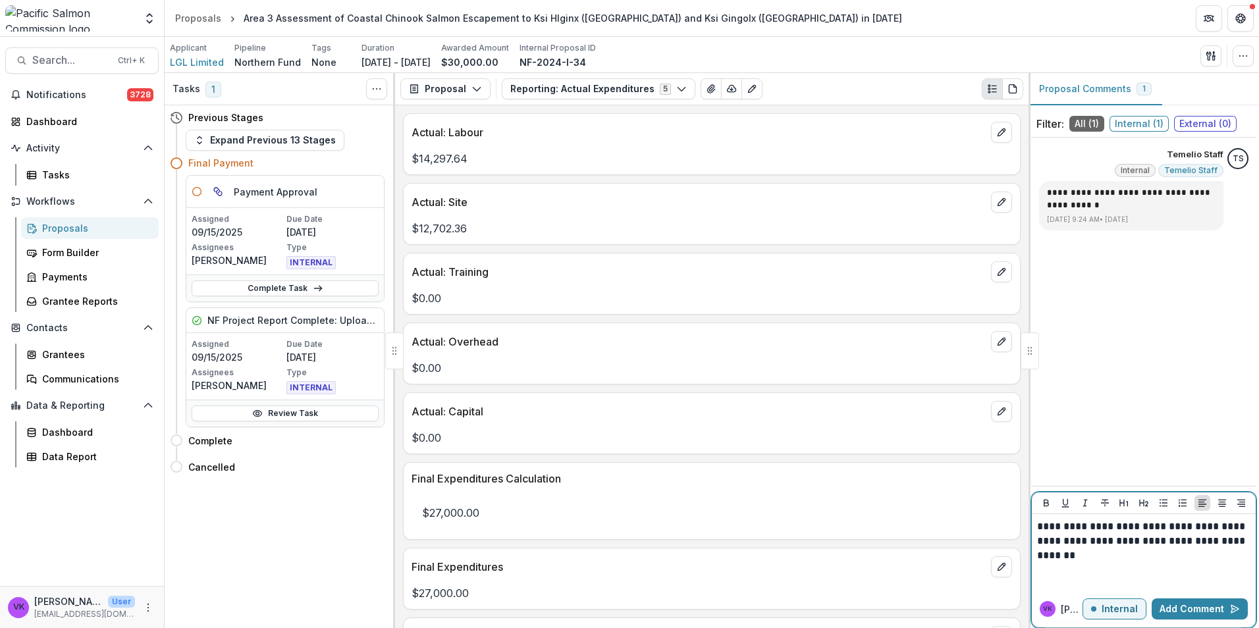
drag, startPoint x: 1174, startPoint y: 605, endPoint x: 1198, endPoint y: 622, distance: 28.9
click at [1176, 606] on button "Add Comment" at bounding box center [1200, 609] width 96 height 21
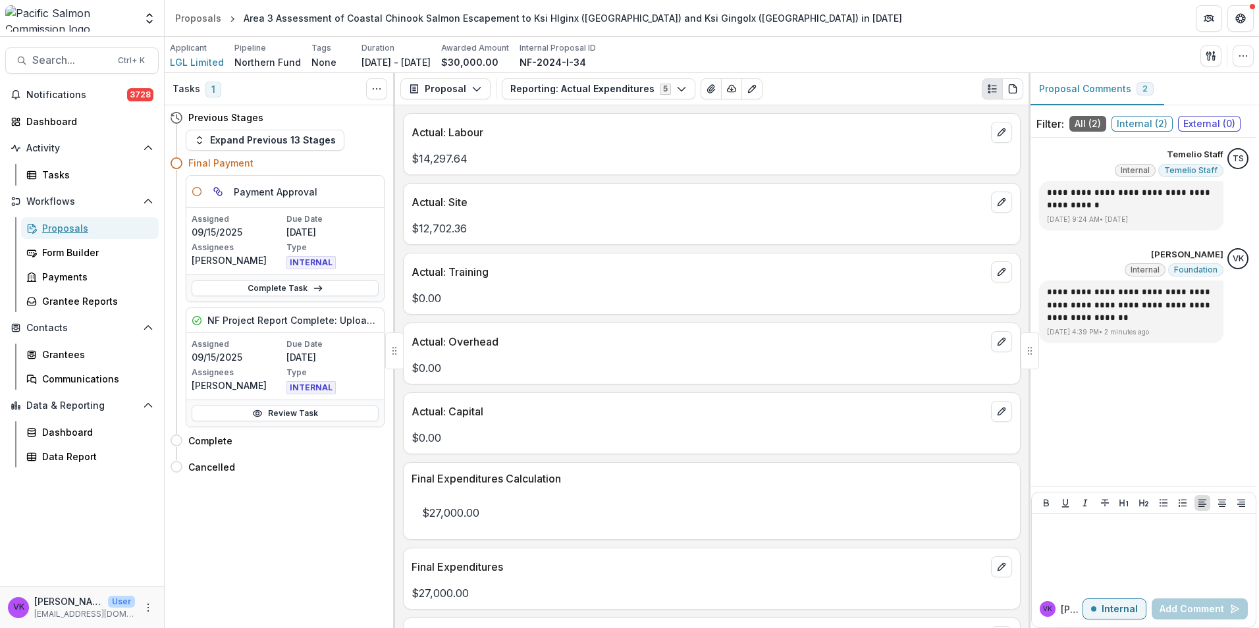
drag, startPoint x: 65, startPoint y: 224, endPoint x: 229, endPoint y: 246, distance: 164.8
click at [65, 224] on div "Proposals" at bounding box center [95, 228] width 106 height 14
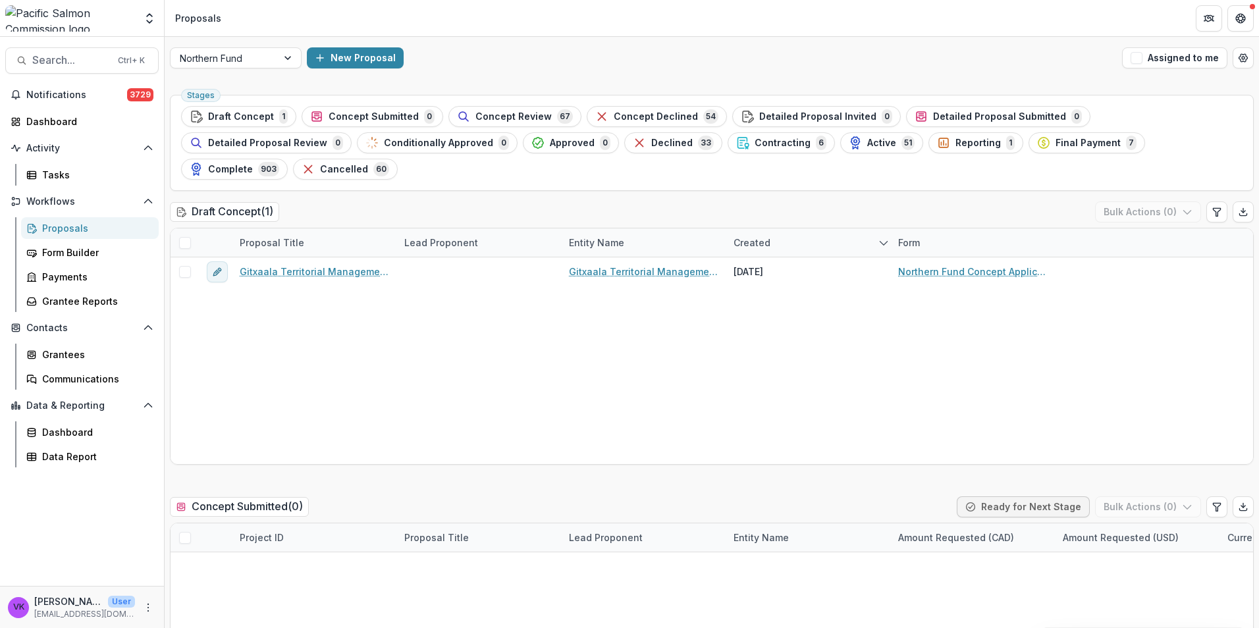
click at [1056, 139] on span "Final Payment" at bounding box center [1088, 143] width 65 height 11
